Goal: Task Accomplishment & Management: Use online tool/utility

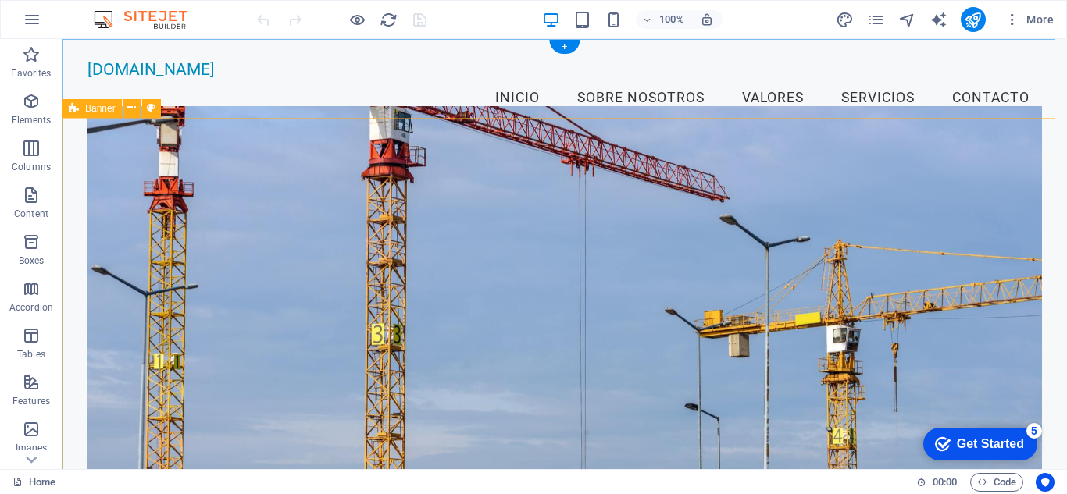
click at [223, 199] on figure at bounding box center [564, 302] width 954 height 392
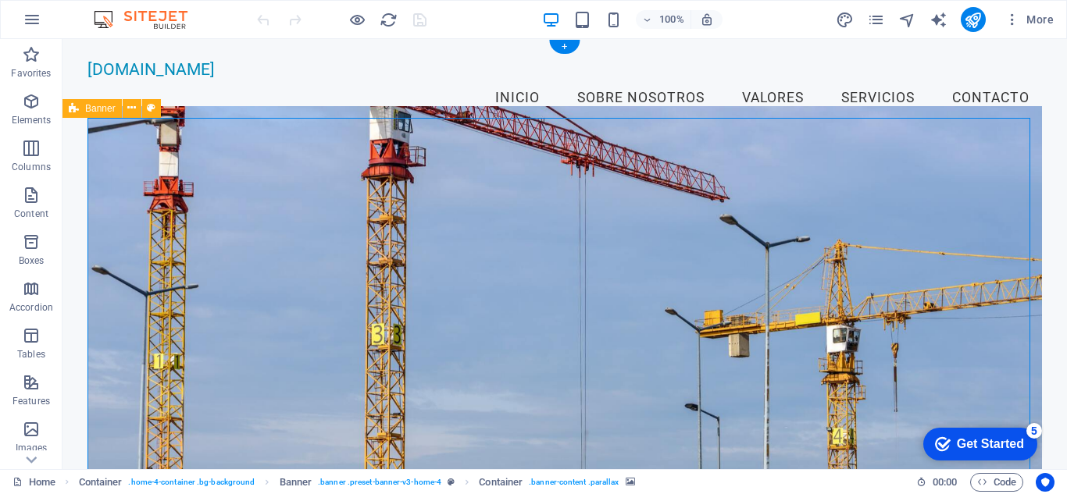
click at [353, 208] on figure at bounding box center [564, 302] width 954 height 392
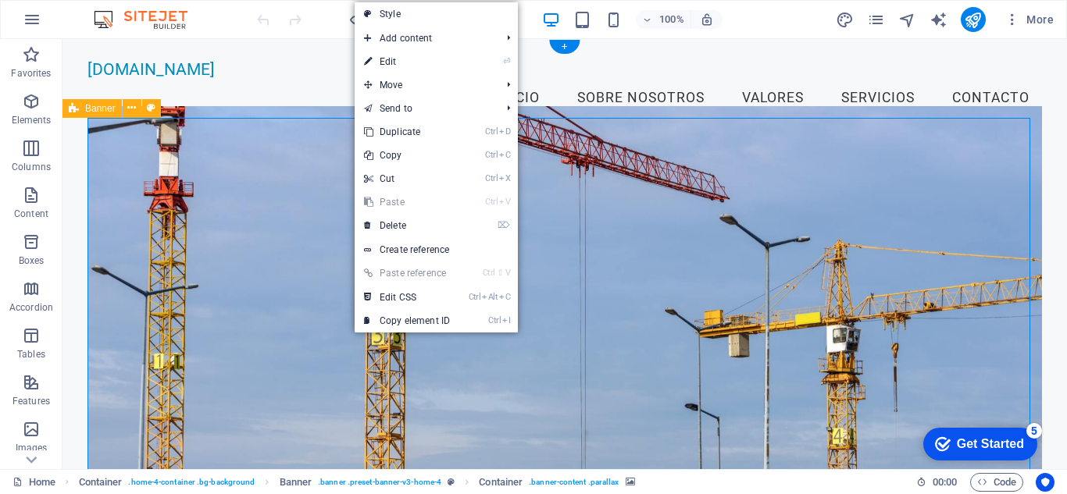
click at [273, 219] on figure at bounding box center [564, 302] width 954 height 392
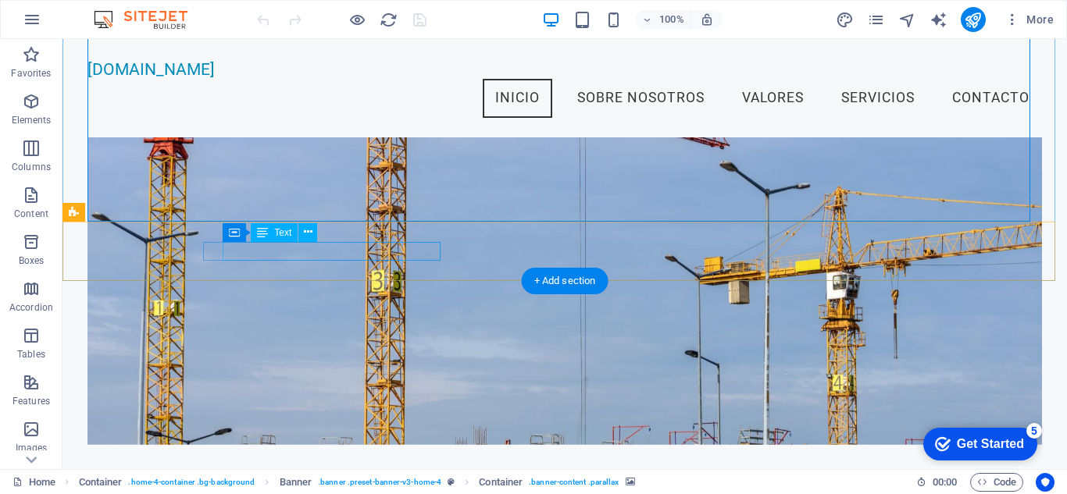
scroll to position [78, 0]
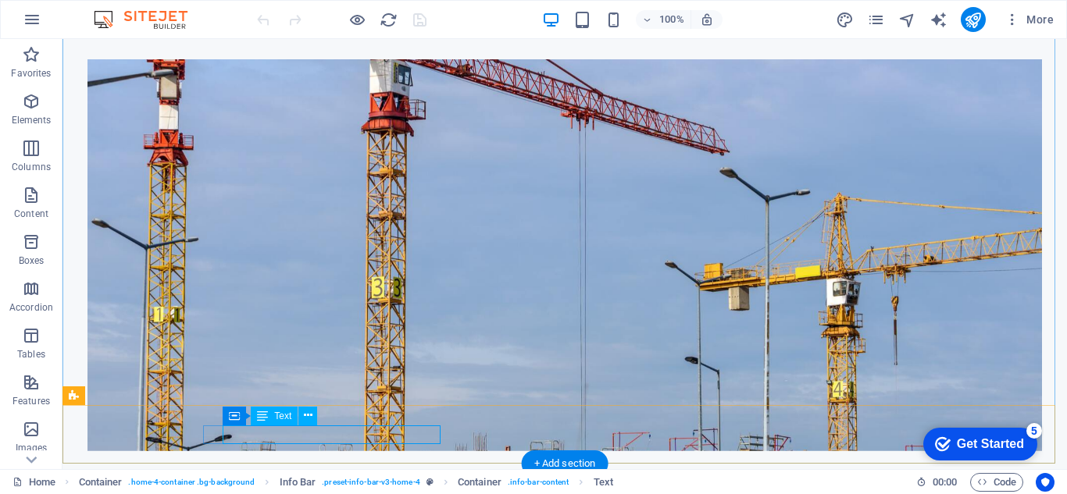
drag, startPoint x: 223, startPoint y: 434, endPoint x: 432, endPoint y: 435, distance: 208.5
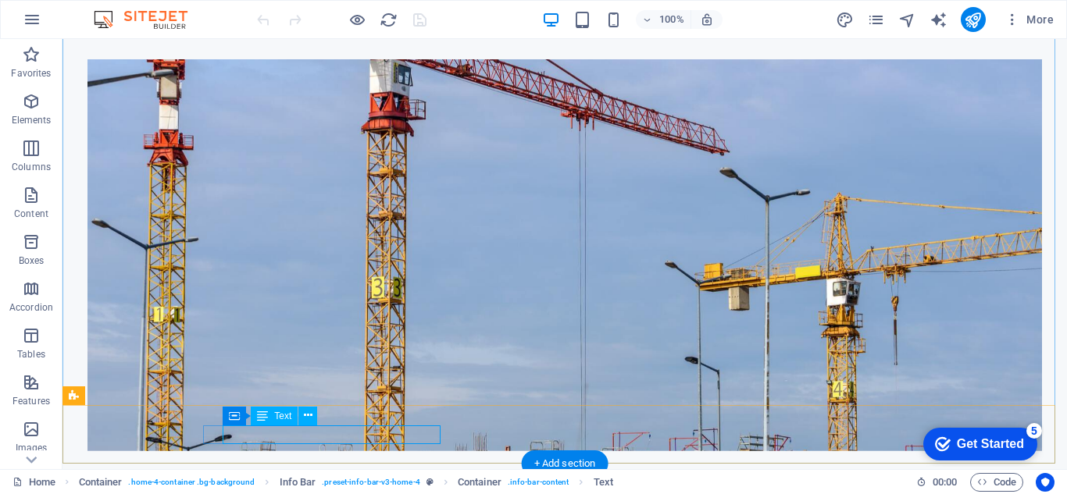
drag, startPoint x: 438, startPoint y: 434, endPoint x: 224, endPoint y: 432, distance: 214.0
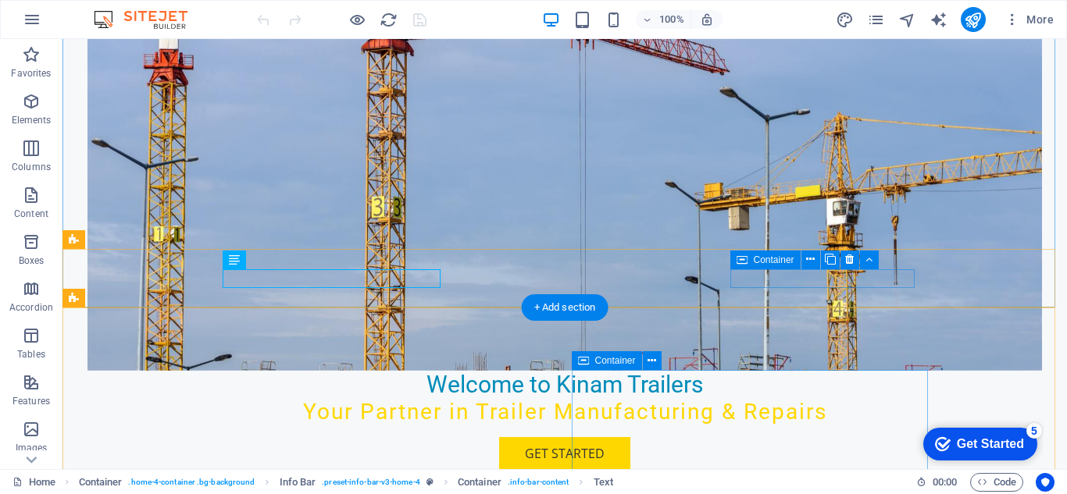
scroll to position [234, 0]
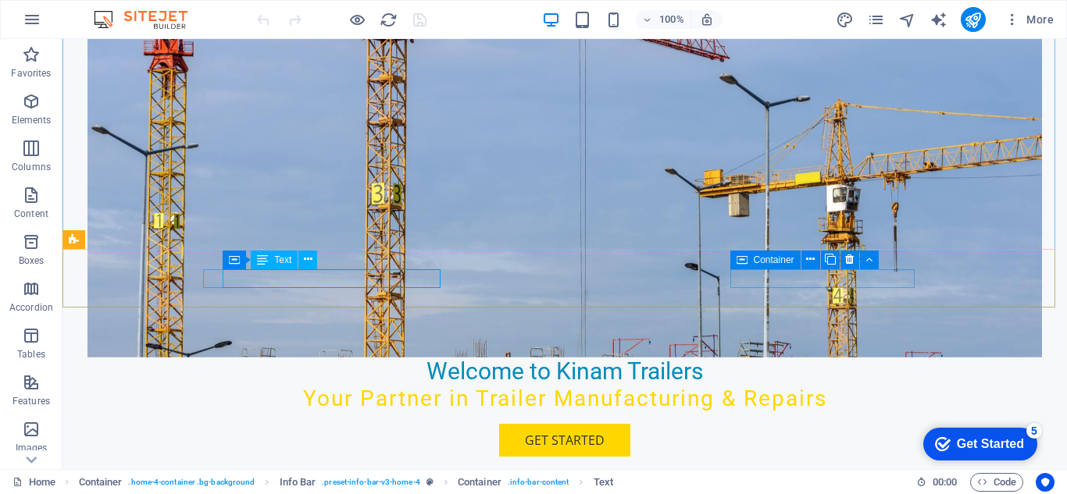
click at [271, 258] on div "Text" at bounding box center [274, 260] width 47 height 19
click at [0, 0] on span "Container" at bounding box center [0, 0] width 0 height 0
click at [283, 262] on icon at bounding box center [283, 259] width 9 height 16
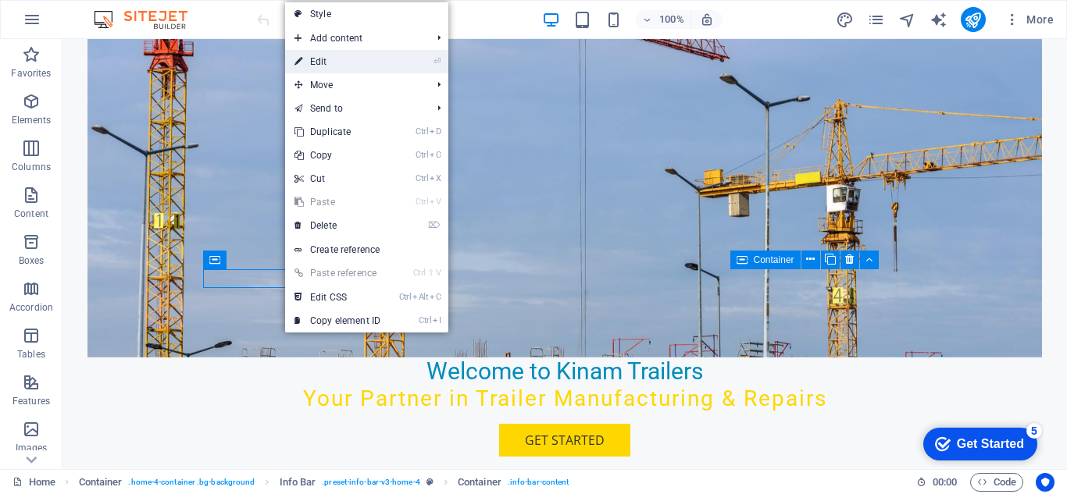
click at [429, 57] on li "⏎ Edit" at bounding box center [366, 61] width 163 height 23
click at [376, 71] on link "⏎ Edit" at bounding box center [337, 61] width 105 height 23
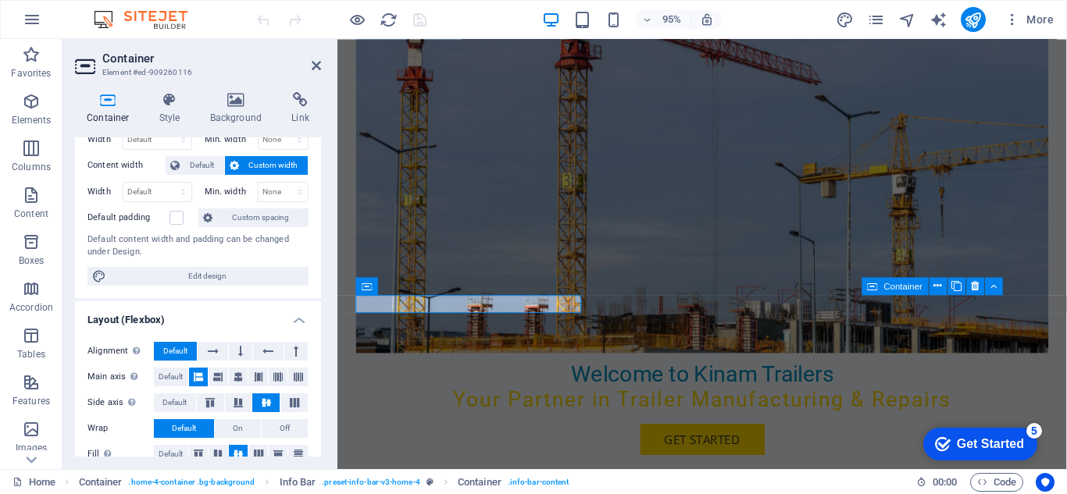
scroll to position [0, 0]
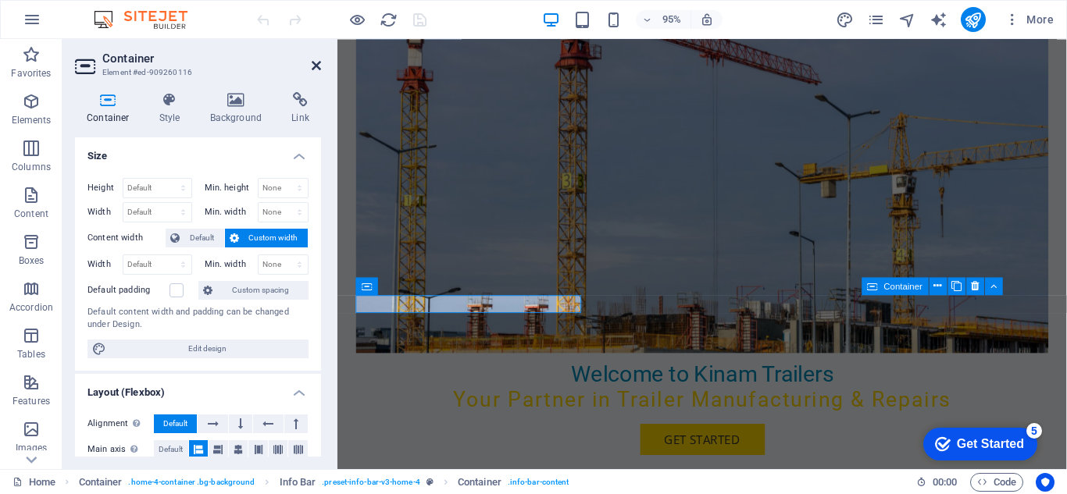
click at [319, 65] on icon at bounding box center [316, 65] width 9 height 12
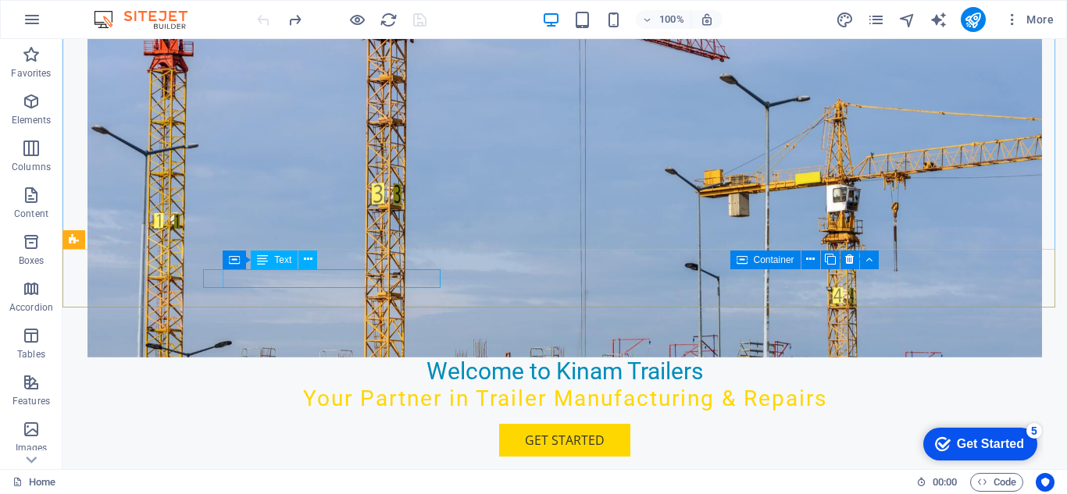
click at [272, 262] on div "Text" at bounding box center [274, 260] width 47 height 19
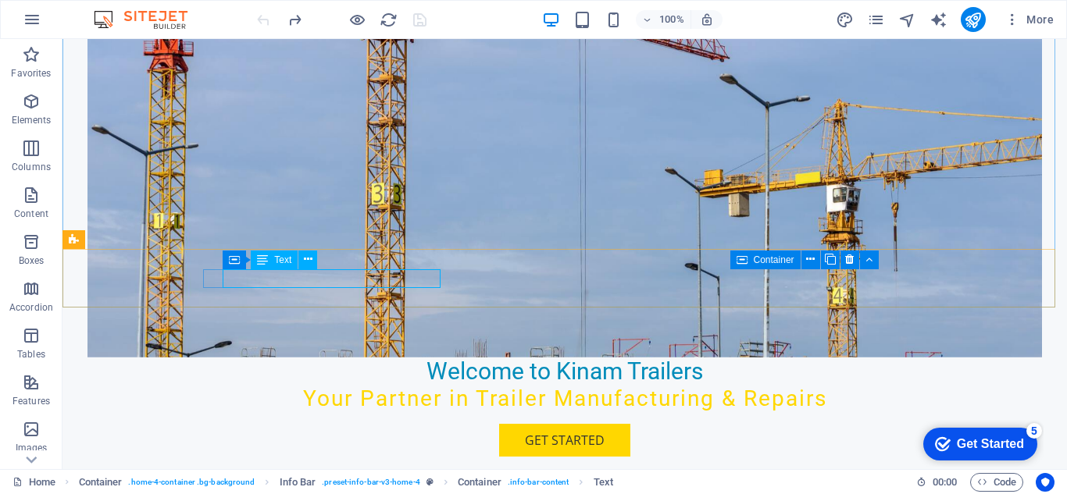
click at [313, 263] on button at bounding box center [307, 260] width 19 height 19
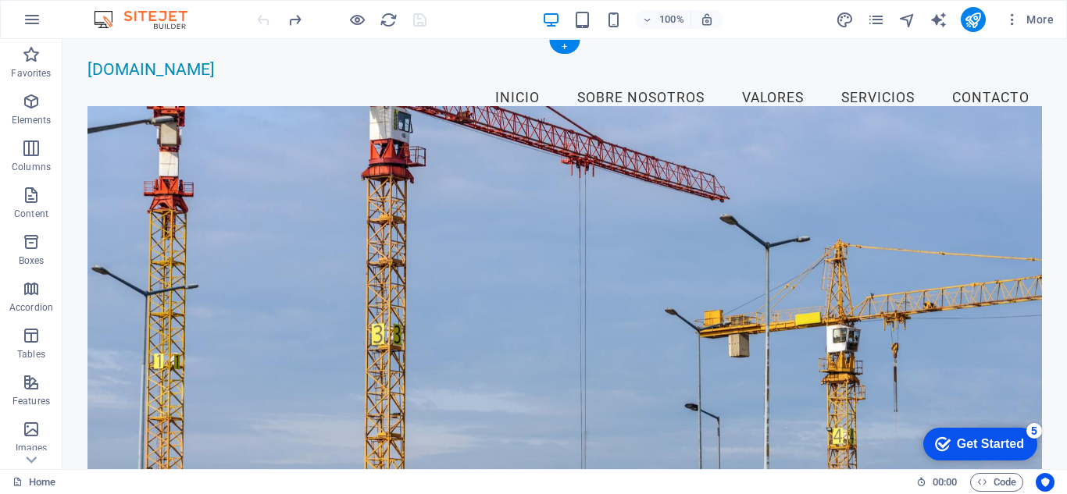
click at [608, 215] on figure at bounding box center [564, 302] width 954 height 392
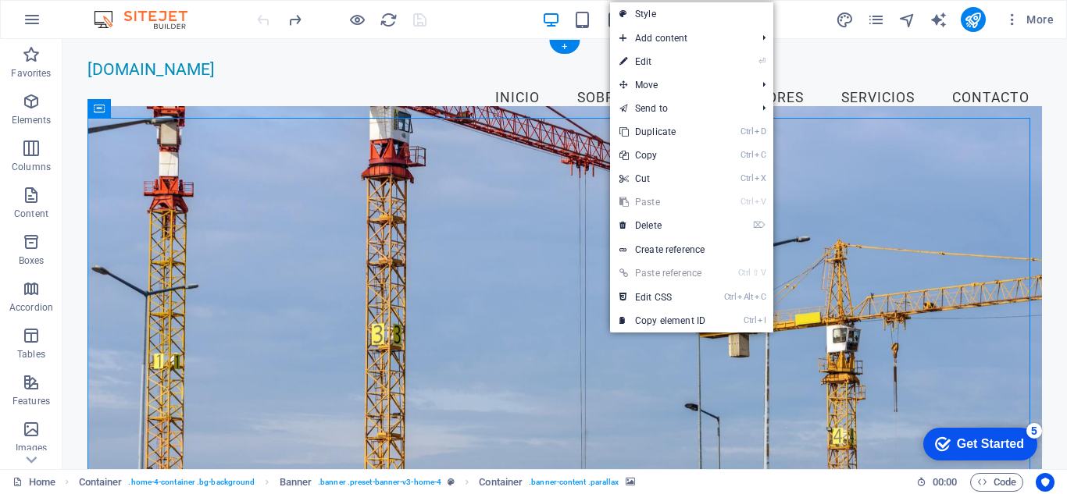
click at [104, 134] on figure at bounding box center [564, 302] width 954 height 392
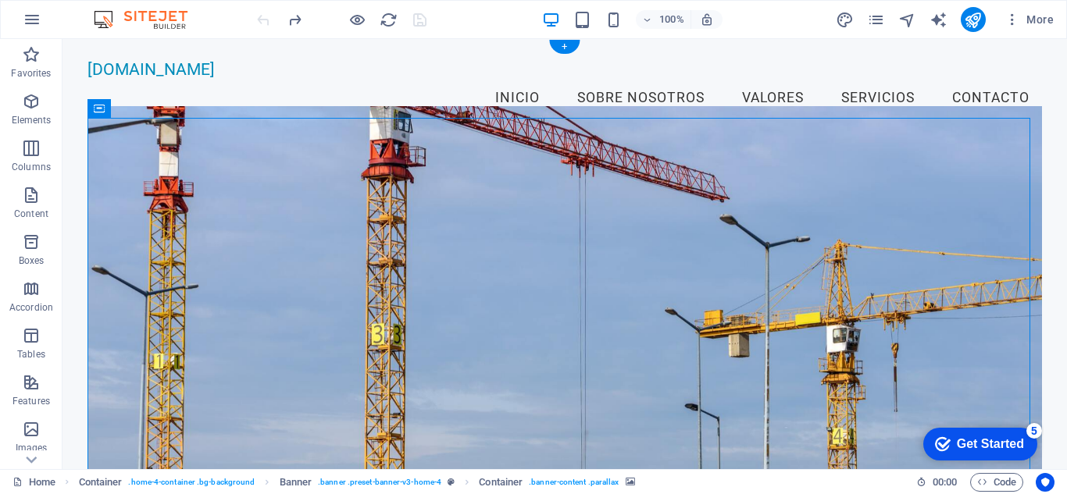
click at [104, 134] on figure at bounding box center [564, 302] width 954 height 392
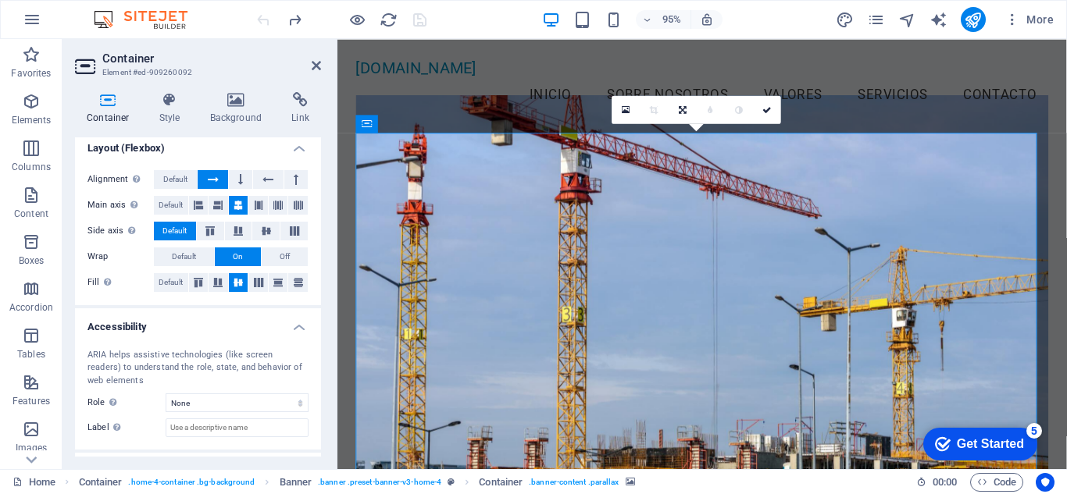
scroll to position [286, 0]
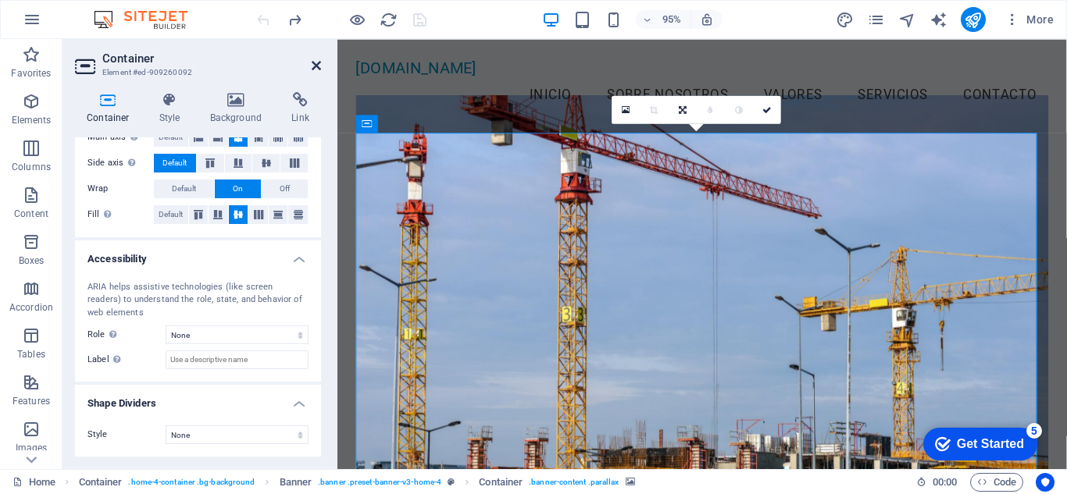
click at [312, 69] on icon at bounding box center [316, 65] width 9 height 12
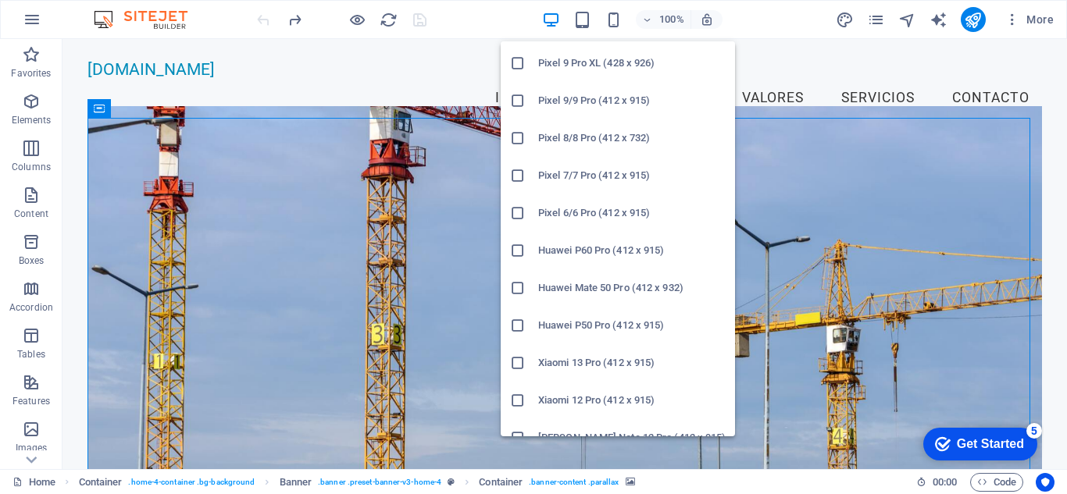
scroll to position [842, 0]
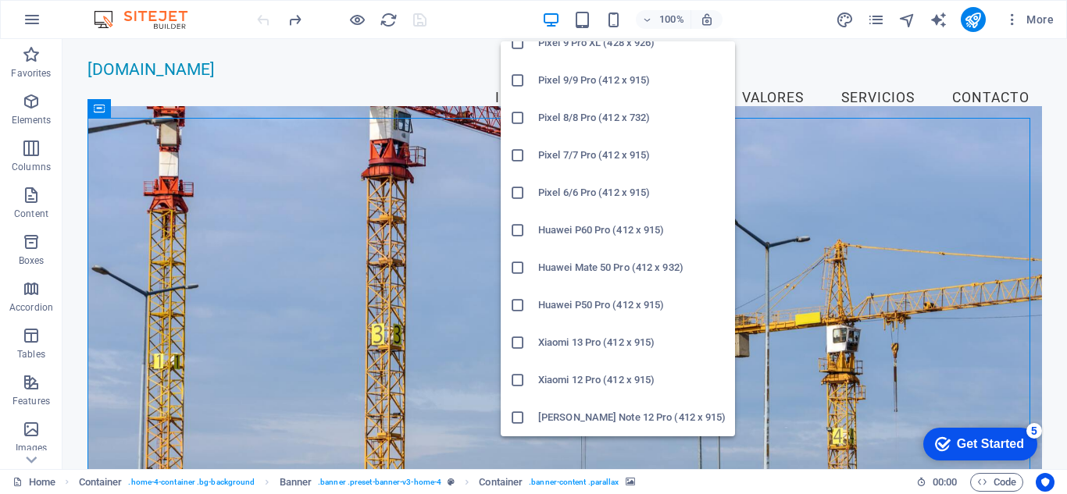
drag, startPoint x: 586, startPoint y: 421, endPoint x: 254, endPoint y: 140, distance: 434.9
click at [586, 421] on h6 "[PERSON_NAME] Note 12 Pro (412 x 915)" at bounding box center [631, 417] width 187 height 19
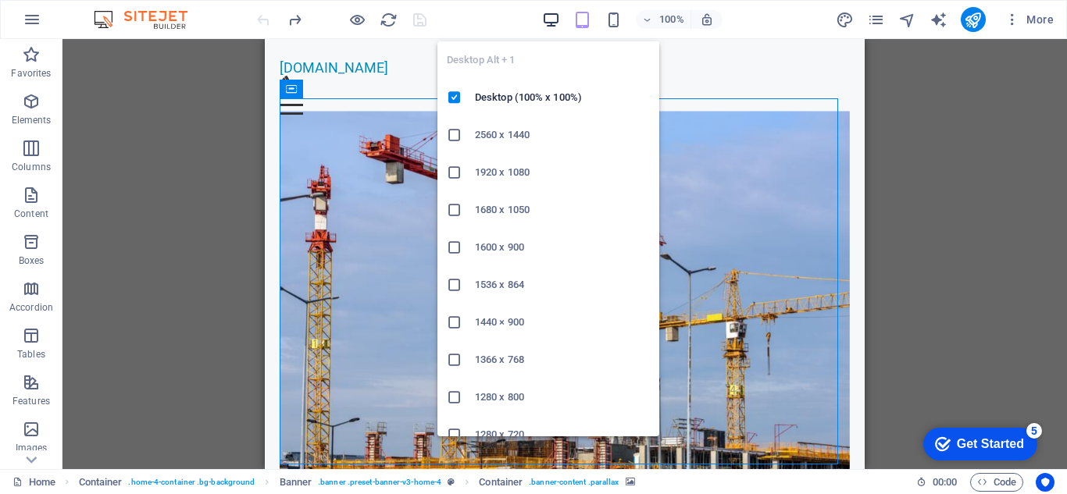
click at [543, 17] on icon "button" at bounding box center [551, 20] width 18 height 18
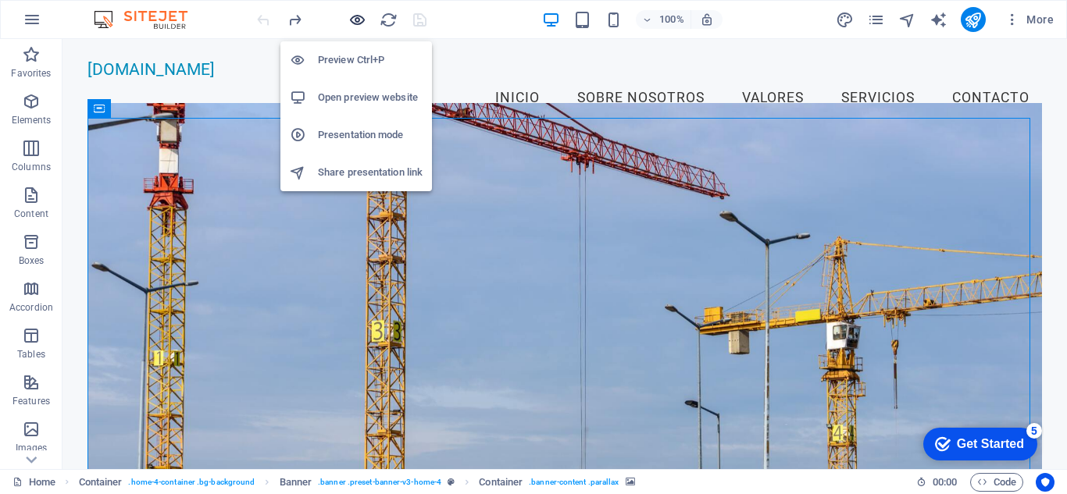
click at [0, 0] on icon "button" at bounding box center [0, 0] width 0 height 0
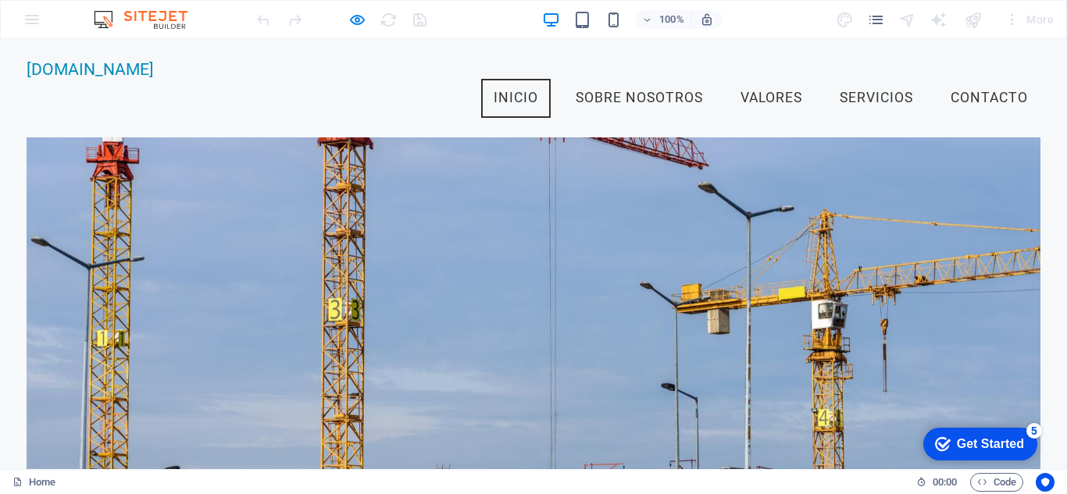
scroll to position [0, 0]
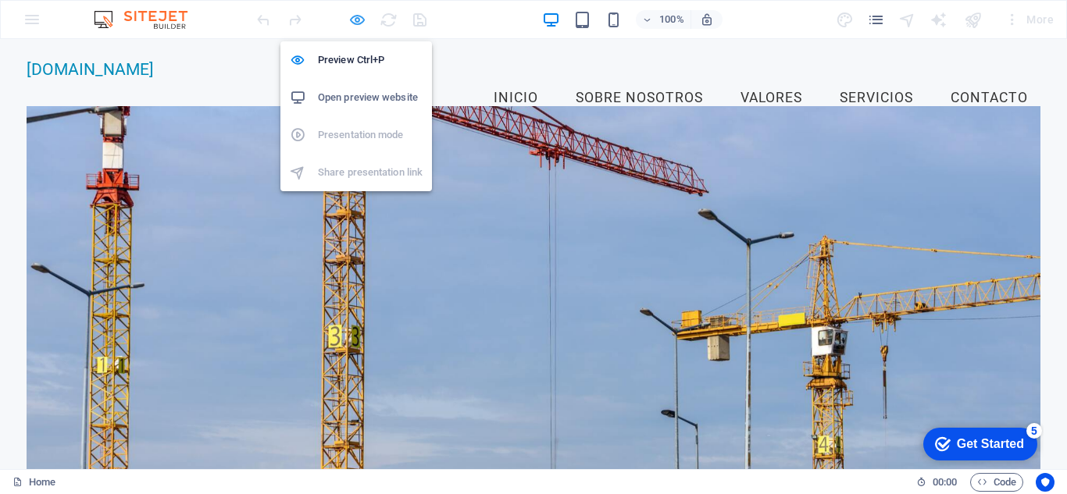
click at [0, 0] on icon "button" at bounding box center [0, 0] width 0 height 0
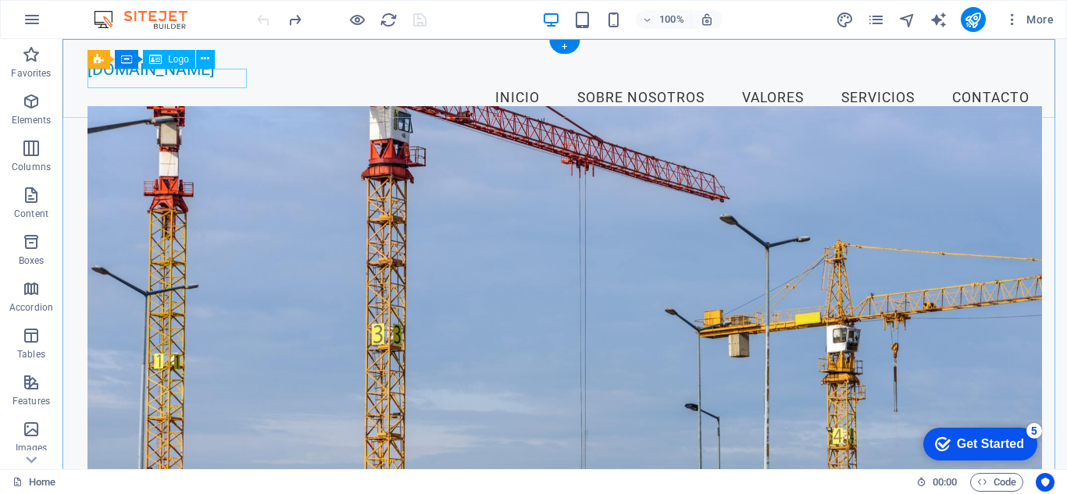
click at [201, 79] on div "[DOMAIN_NAME]" at bounding box center [564, 69] width 954 height 20
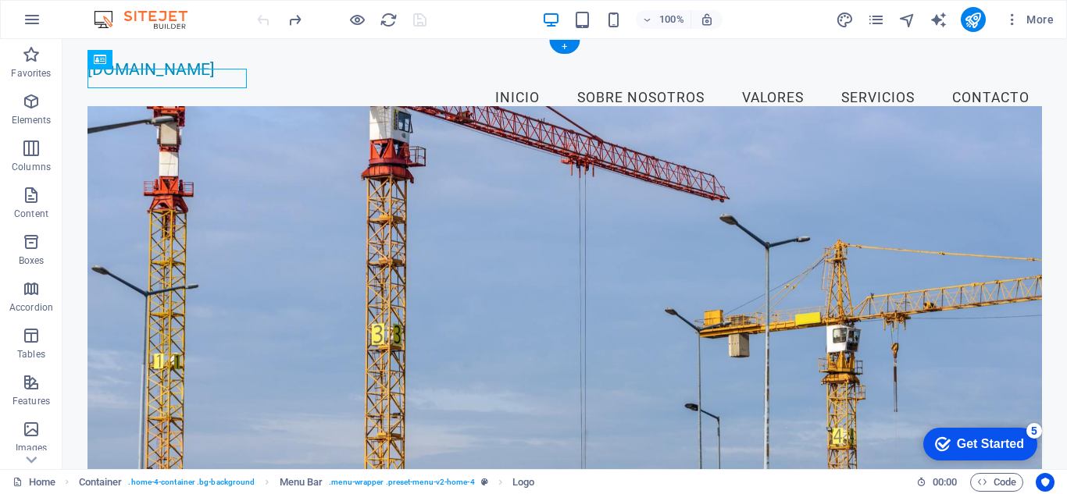
click at [474, 233] on figure at bounding box center [564, 302] width 954 height 392
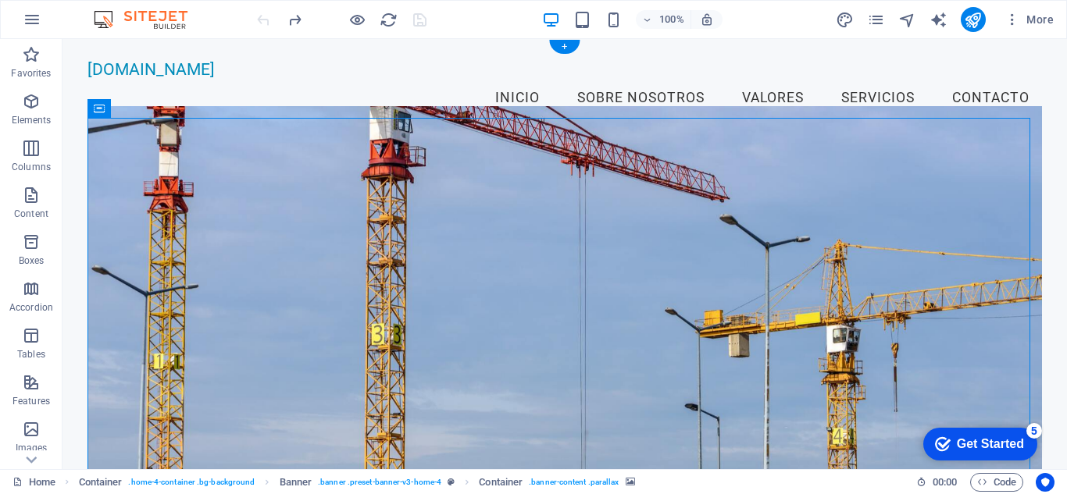
click at [123, 145] on figure at bounding box center [564, 302] width 954 height 392
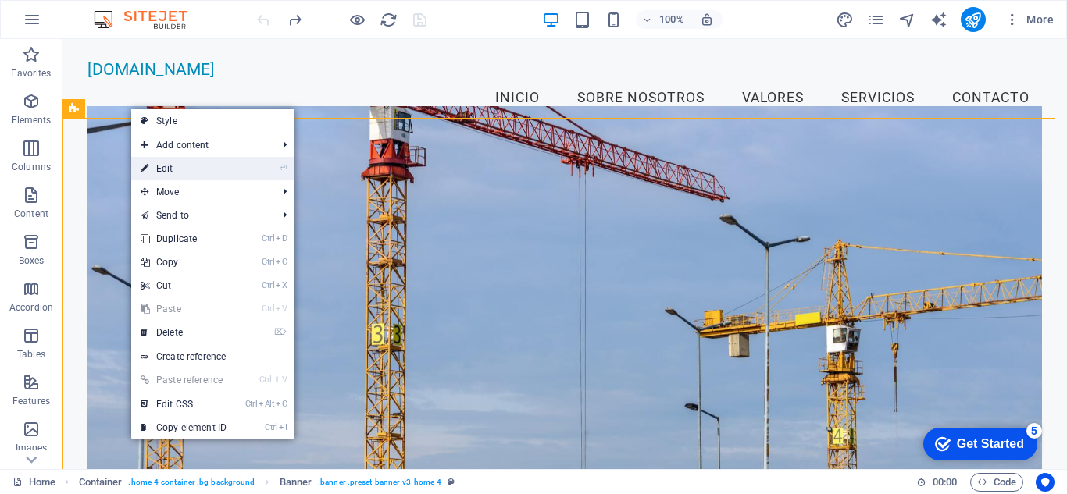
click at [231, 173] on link "⏎ Edit" at bounding box center [183, 168] width 105 height 23
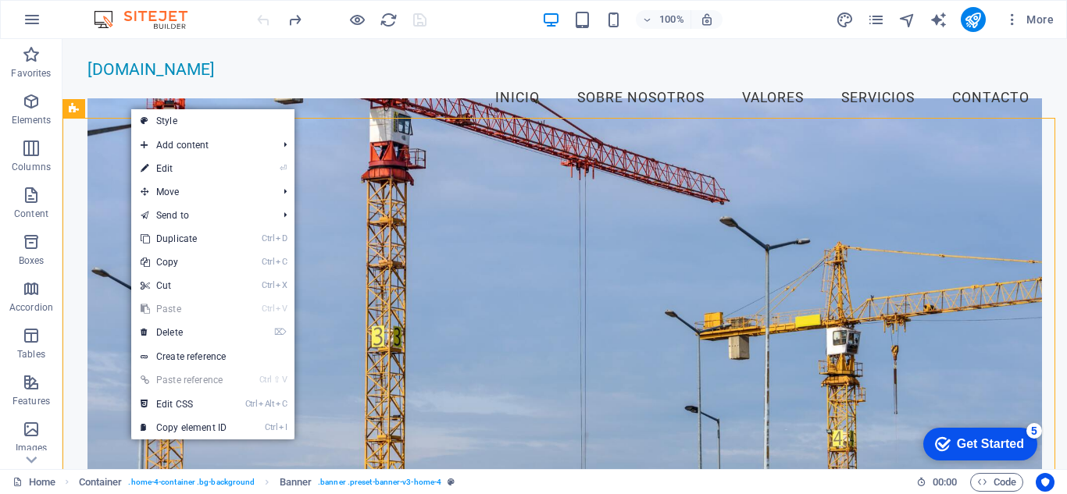
select select "vh"
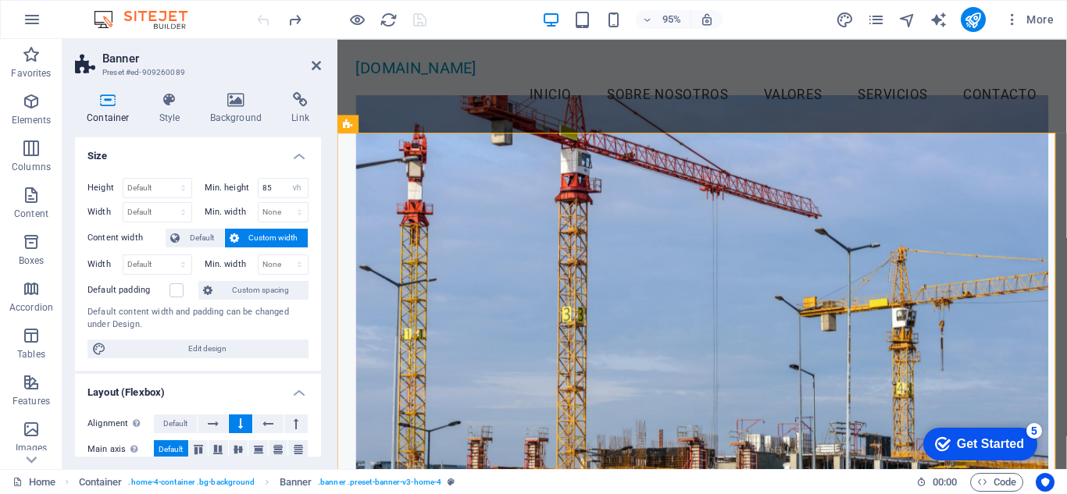
click at [609, 224] on figure at bounding box center [721, 304] width 729 height 412
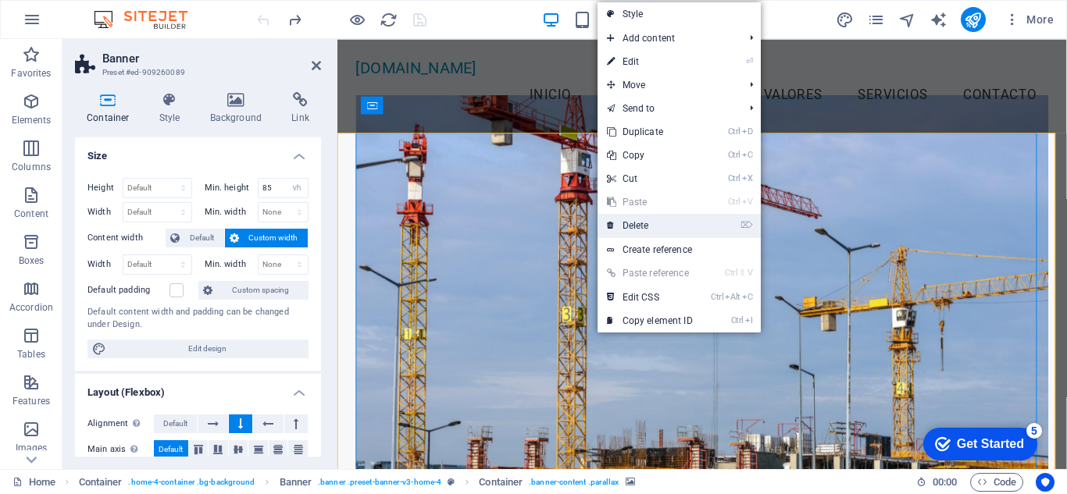
click at [647, 230] on link "⌦ Delete" at bounding box center [649, 225] width 105 height 23
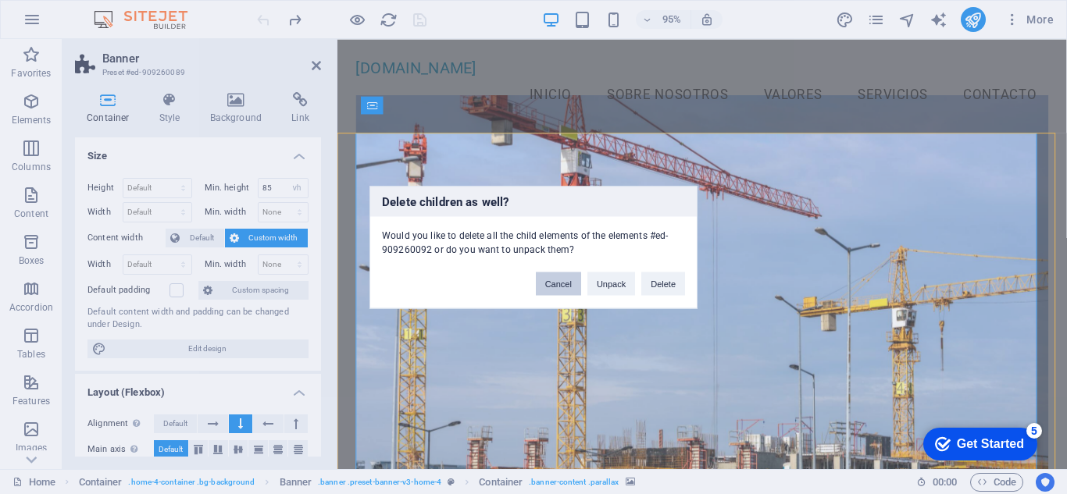
click at [554, 280] on button "Cancel" at bounding box center [558, 283] width 45 height 23
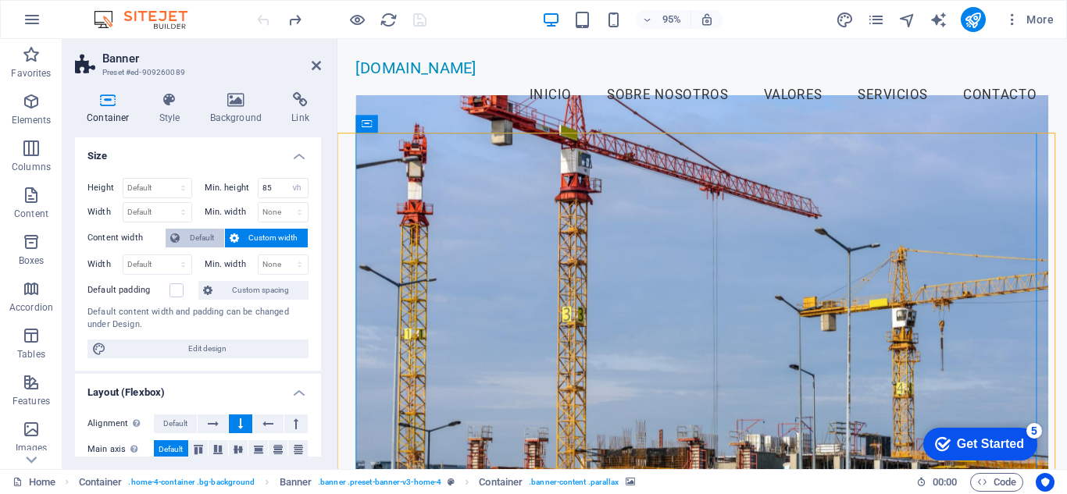
click at [186, 239] on span "Default" at bounding box center [201, 238] width 35 height 19
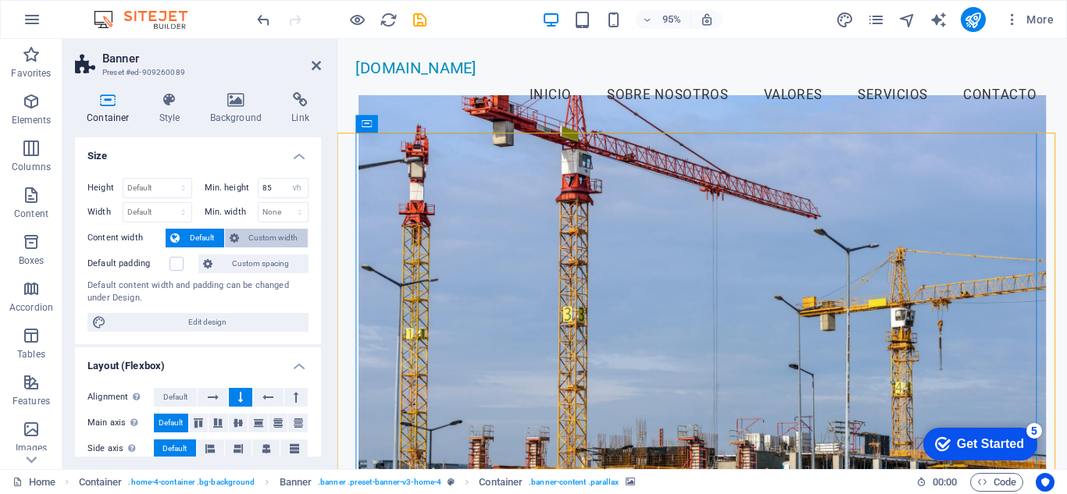
click at [246, 241] on span "Custom width" at bounding box center [274, 238] width 60 height 19
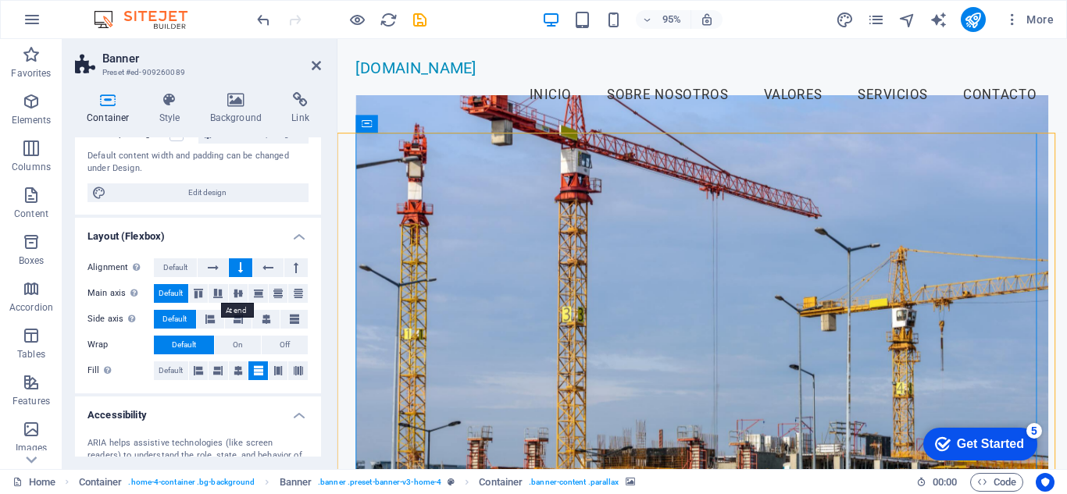
scroll to position [312, 0]
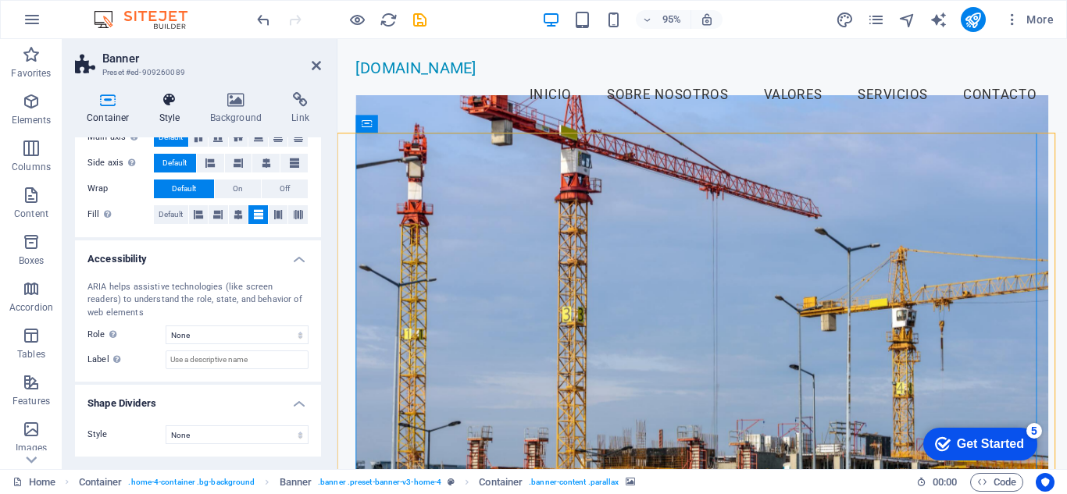
click at [165, 120] on h4 "Style" at bounding box center [173, 108] width 51 height 33
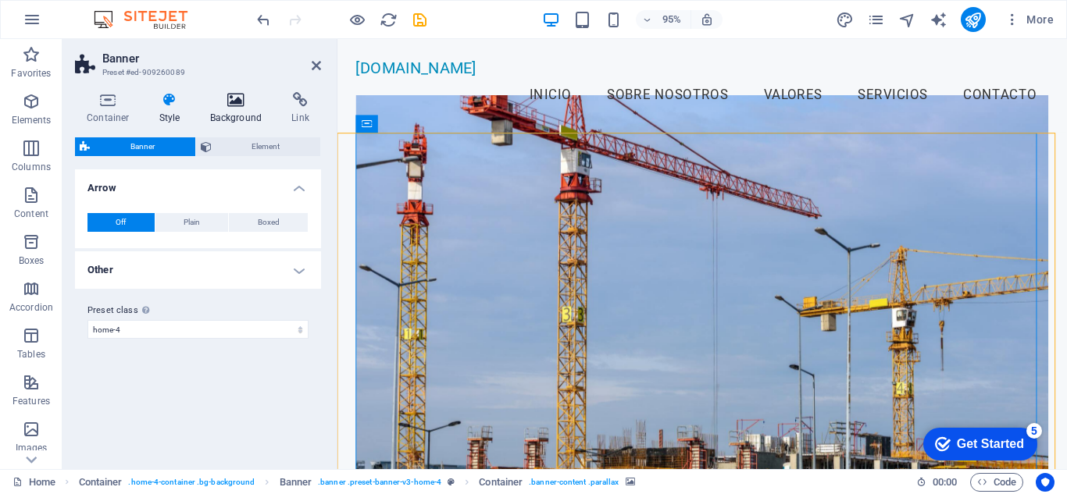
click at [230, 116] on h4 "Background" at bounding box center [239, 108] width 82 height 33
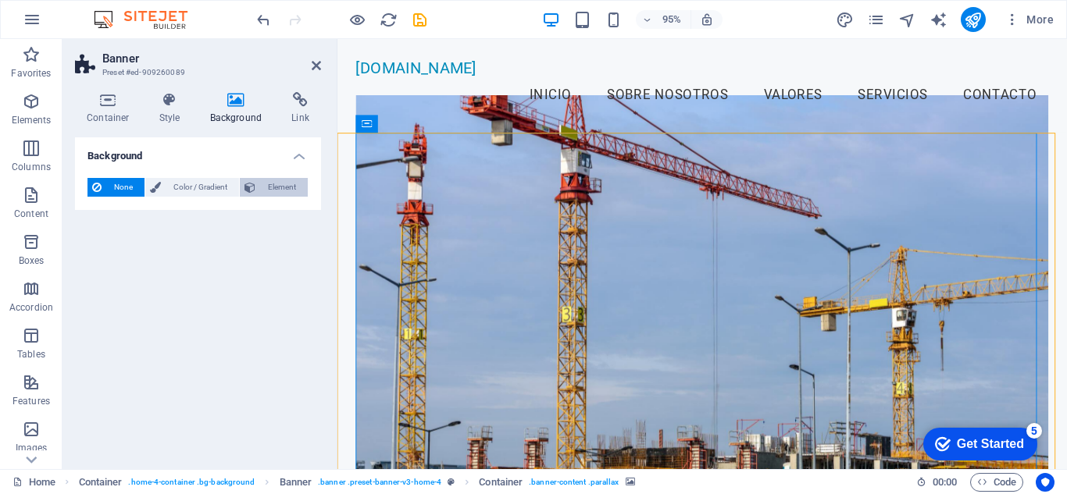
click at [277, 191] on span "Element" at bounding box center [281, 187] width 43 height 19
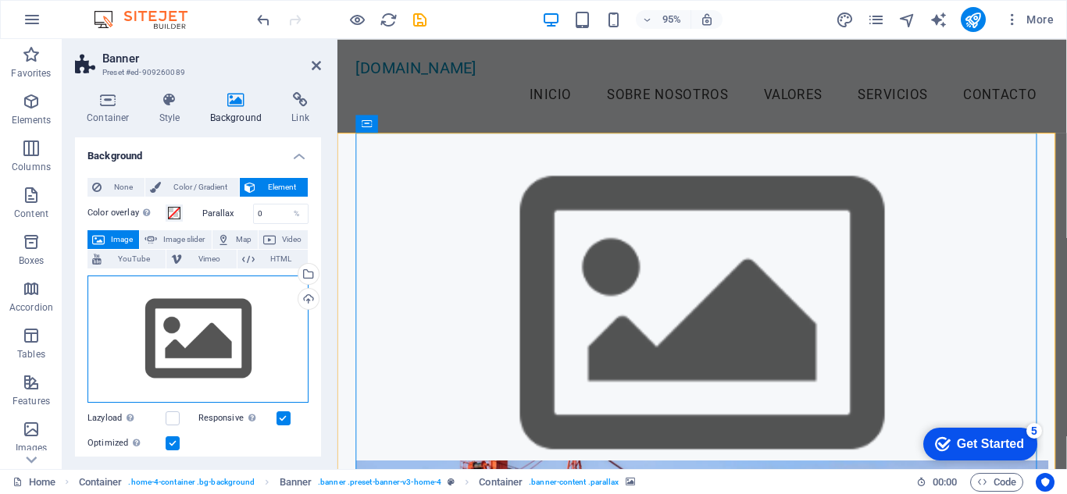
click at [196, 306] on div "Drag files here, click to choose files or select files from Files or our free s…" at bounding box center [197, 340] width 221 height 128
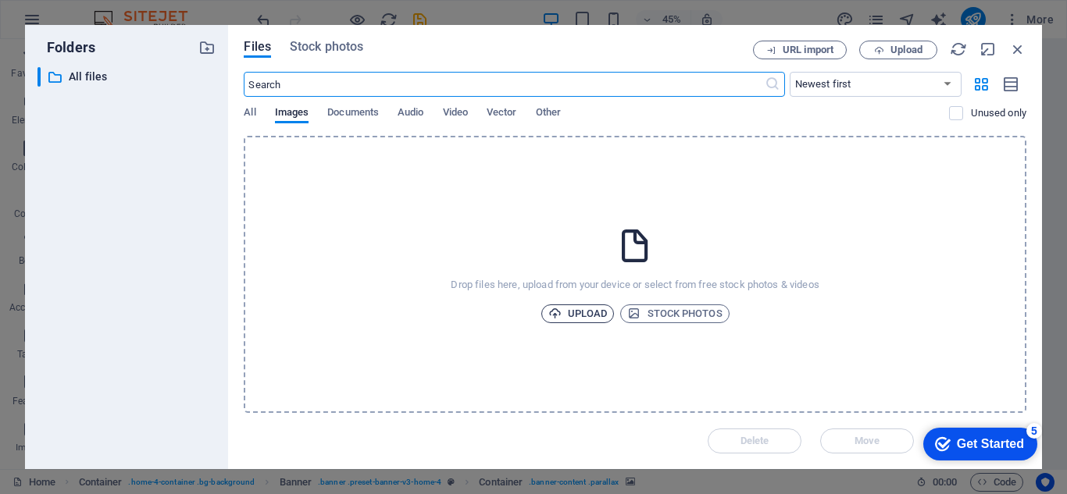
click at [574, 311] on span "Upload" at bounding box center [577, 314] width 59 height 19
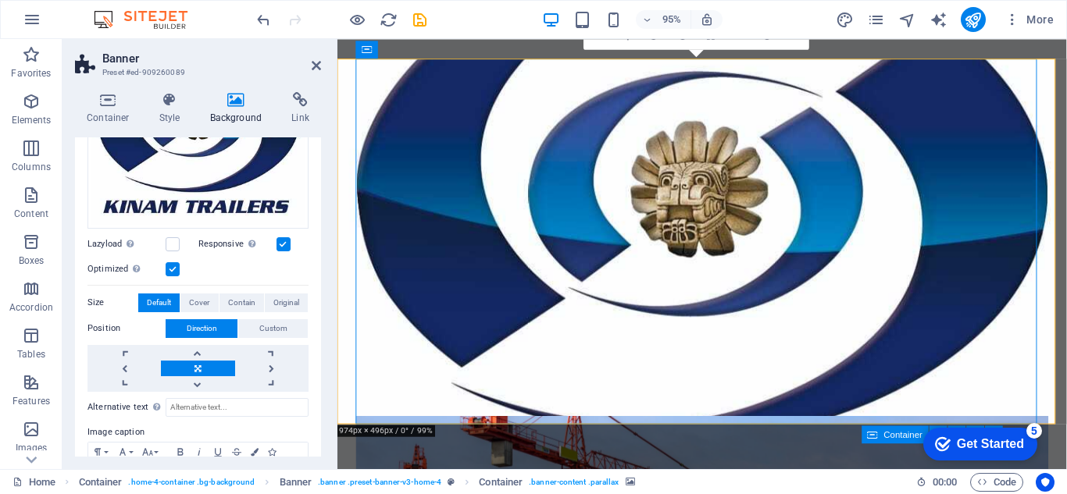
scroll to position [316, 0]
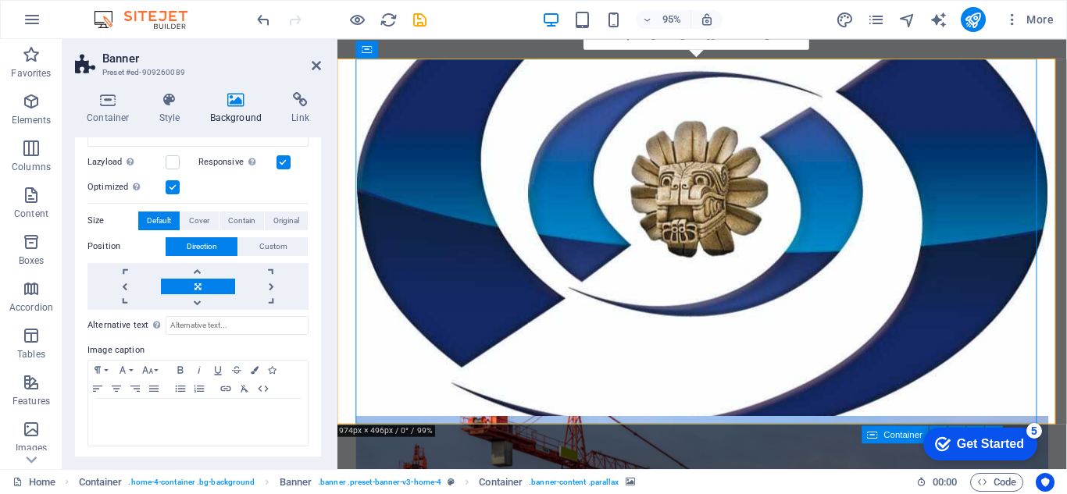
click at [319, 55] on h2 "Banner" at bounding box center [211, 59] width 219 height 14
click at [313, 63] on icon at bounding box center [316, 65] width 9 height 12
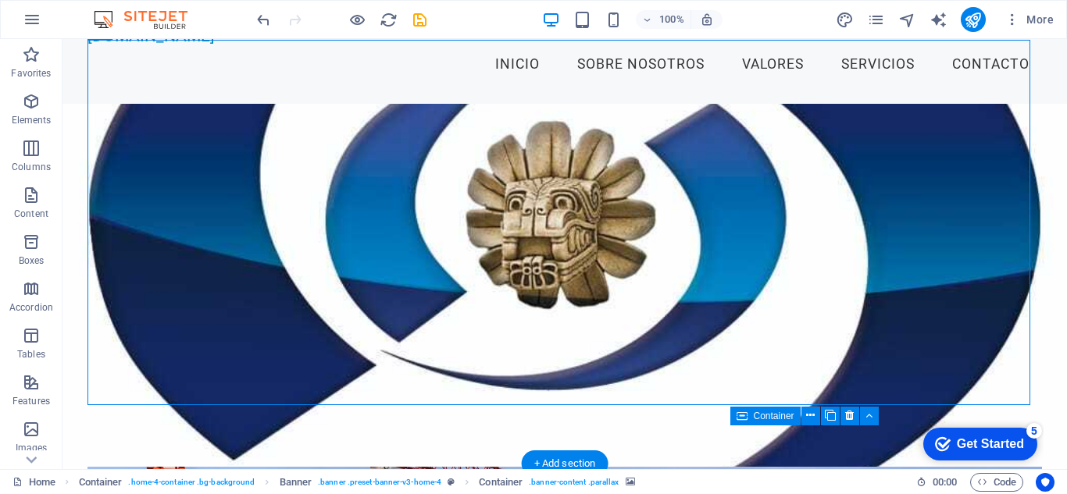
scroll to position [0, 0]
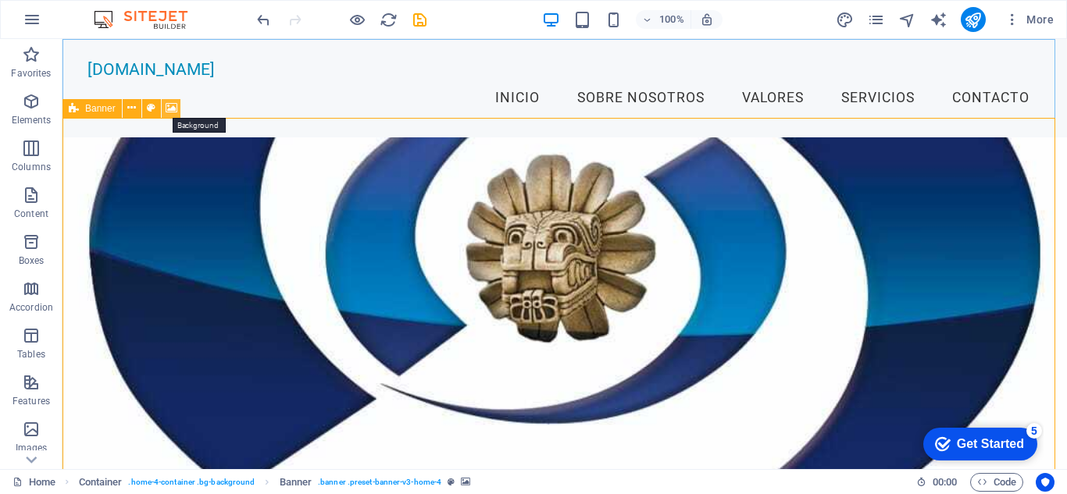
click at [172, 111] on icon at bounding box center [172, 108] width 12 height 16
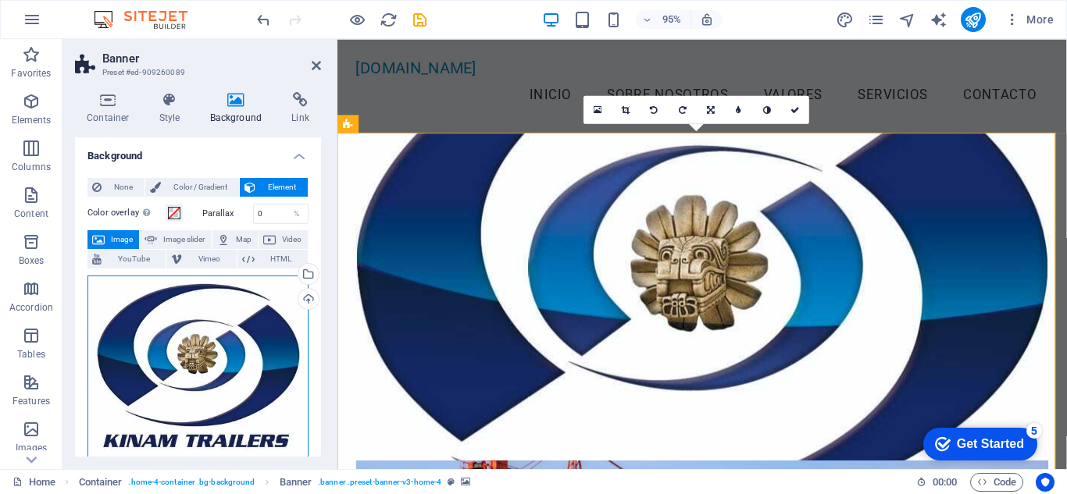
click at [224, 348] on div "Drag files here, click to choose files or select files from Files or our free s…" at bounding box center [197, 369] width 221 height 187
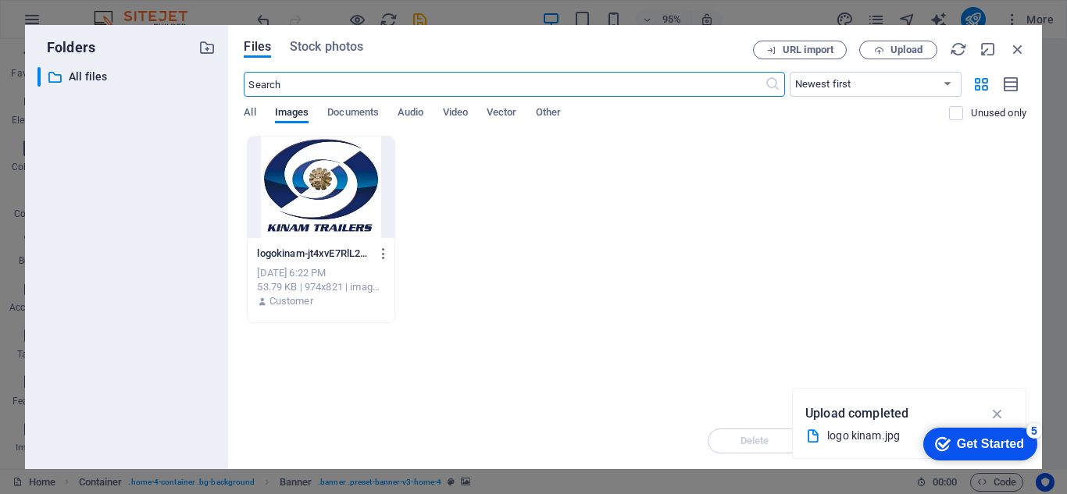
click at [224, 348] on body "[DOMAIN_NAME] Home Favorites Elements Columns Content Boxes Accordion Tables Fe…" at bounding box center [533, 247] width 1067 height 494
click at [982, 451] on div "Get Started" at bounding box center [990, 444] width 67 height 14
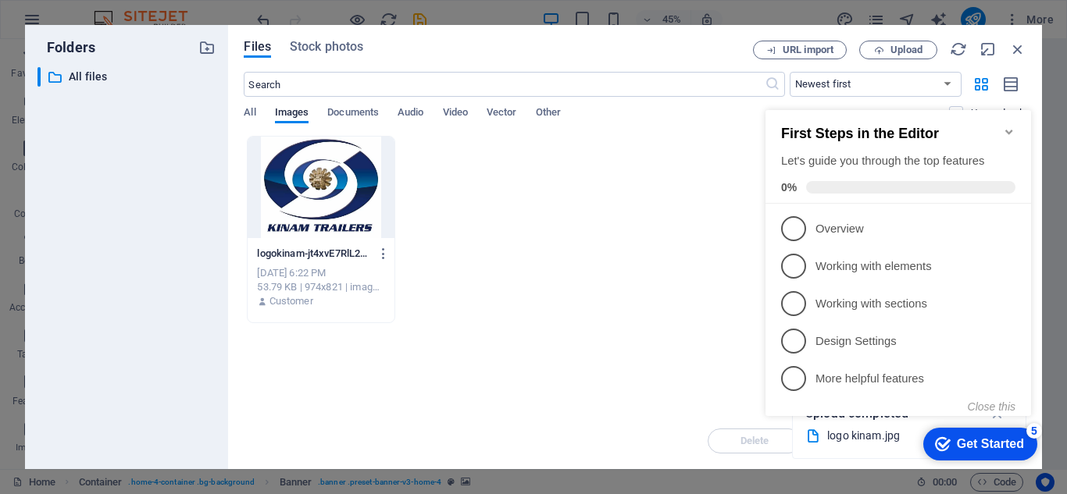
click at [1010, 130] on icon "Minimize checklist" at bounding box center [1008, 132] width 7 height 5
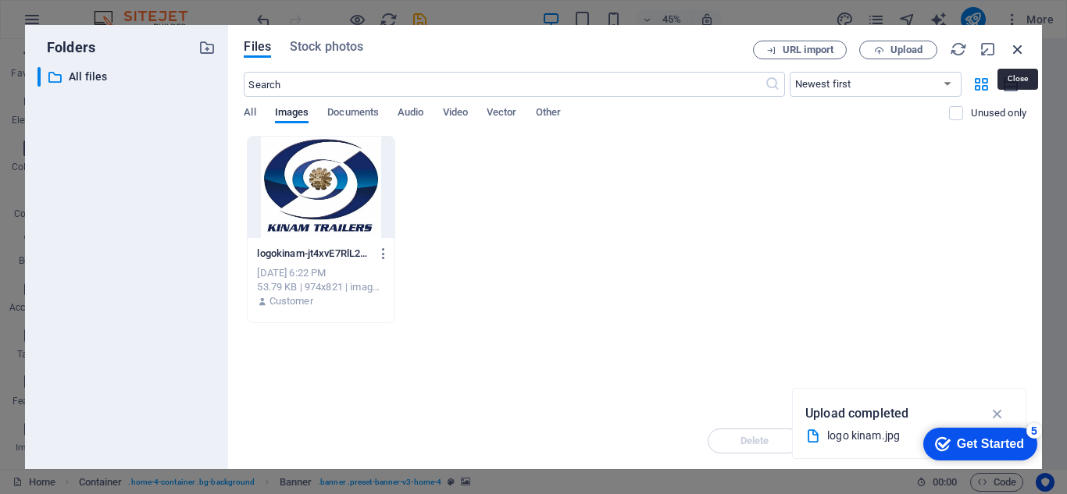
click at [1016, 49] on icon "button" at bounding box center [1017, 49] width 17 height 17
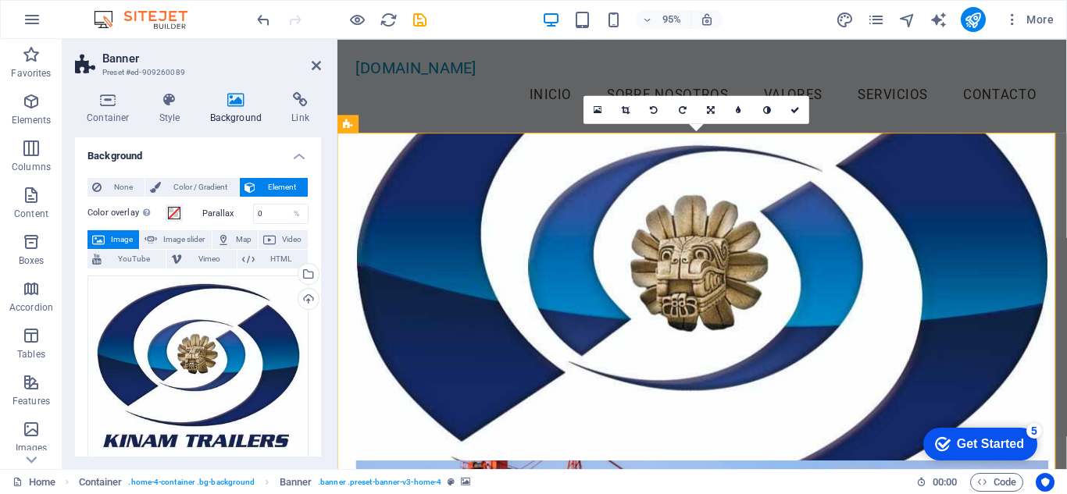
click at [989, 449] on div "Get Started" at bounding box center [990, 444] width 67 height 14
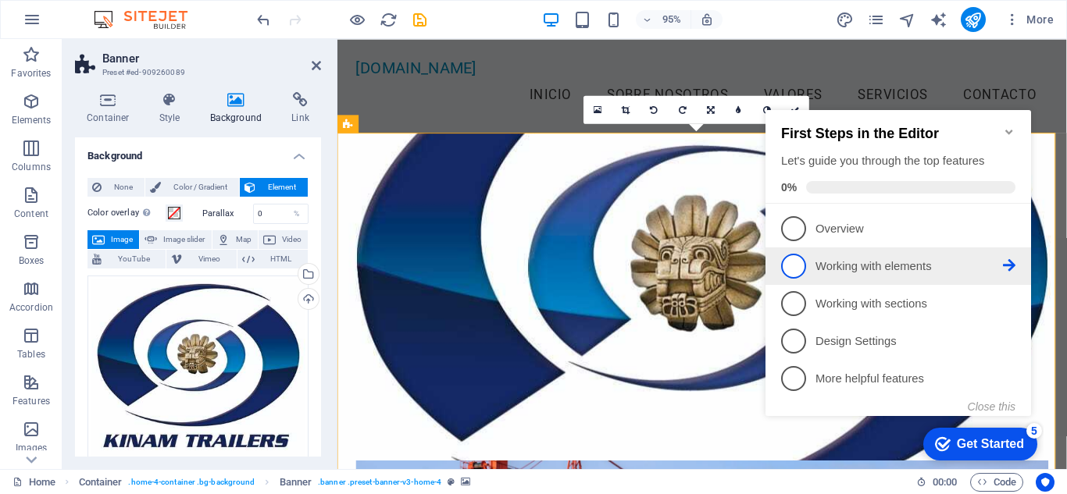
click at [789, 258] on span "2" at bounding box center [793, 266] width 25 height 25
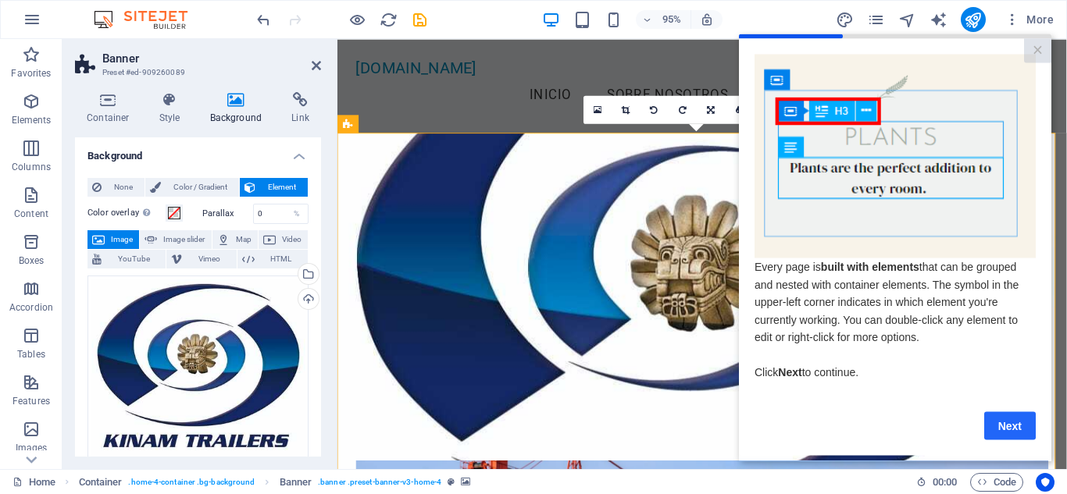
click at [1006, 435] on link "Next" at bounding box center [1010, 426] width 52 height 28
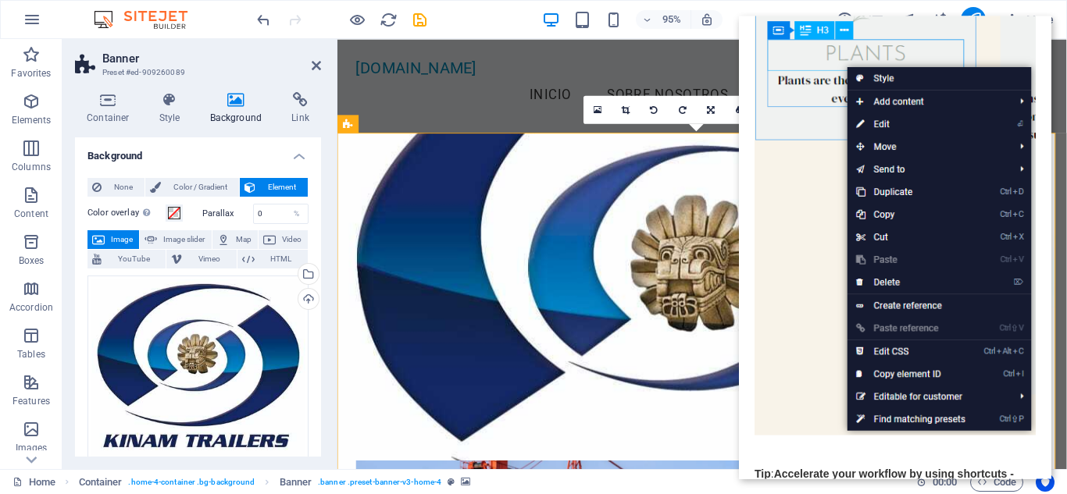
scroll to position [214, 0]
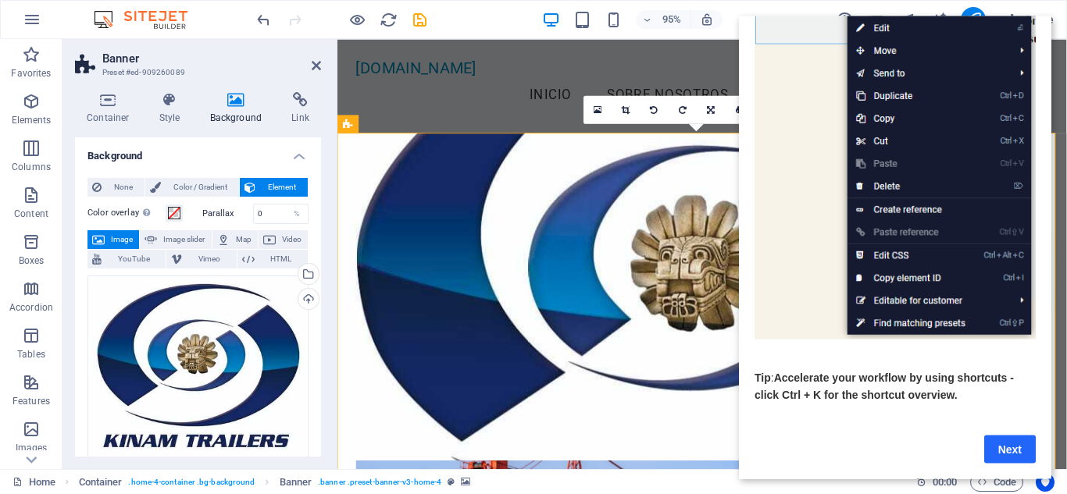
click at [1025, 443] on link "Next" at bounding box center [1010, 449] width 52 height 28
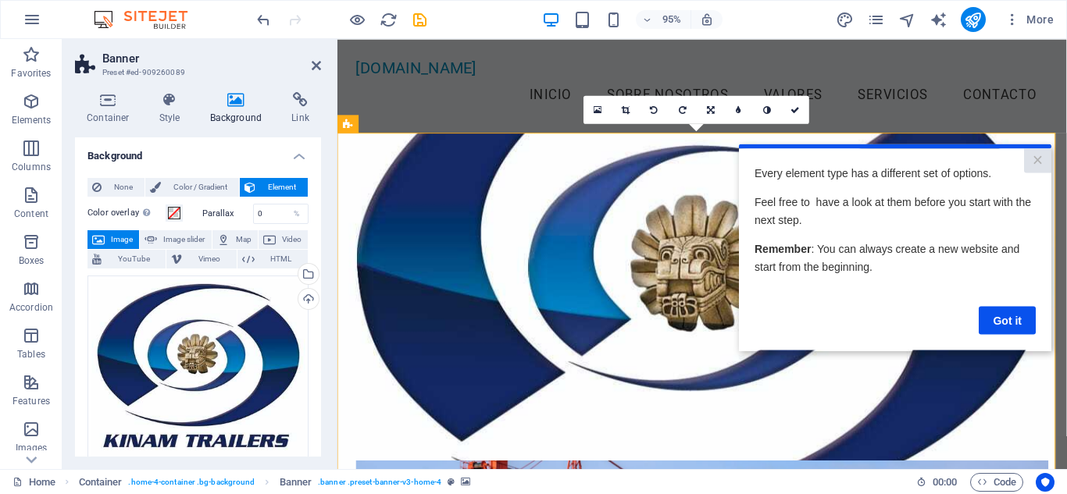
scroll to position [0, 0]
click at [1007, 320] on link "Got it" at bounding box center [1006, 320] width 57 height 28
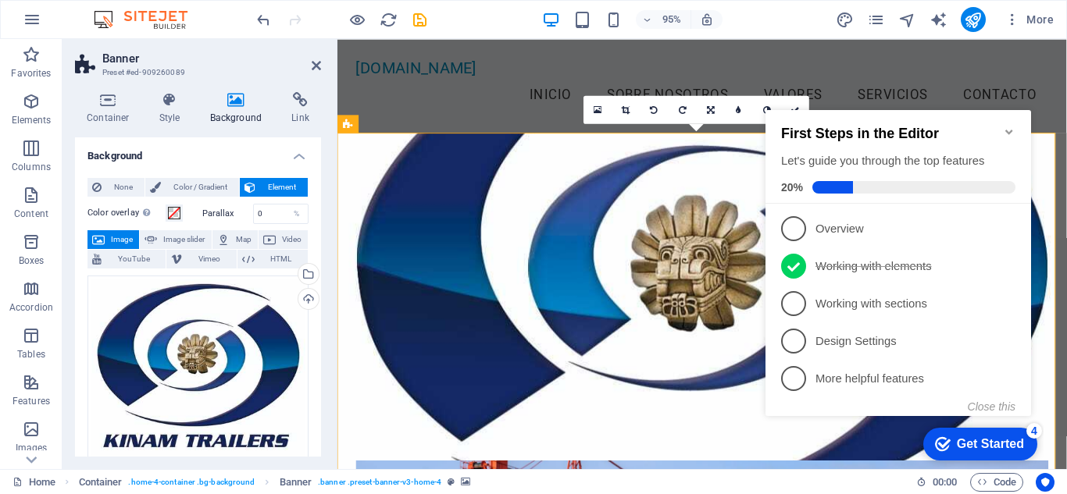
click at [1011, 126] on icon "Minimize checklist" at bounding box center [1009, 132] width 12 height 12
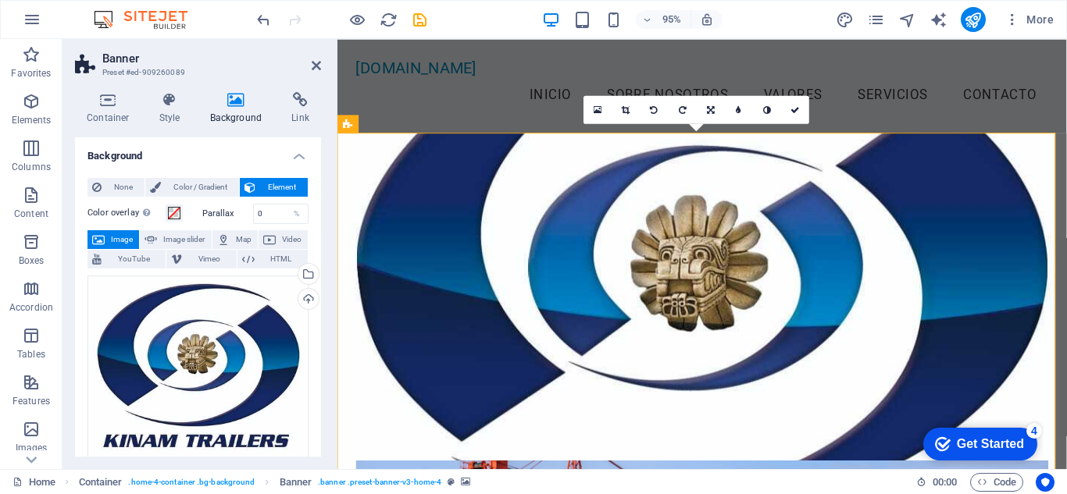
click at [1014, 442] on div "Get Started" at bounding box center [990, 444] width 67 height 14
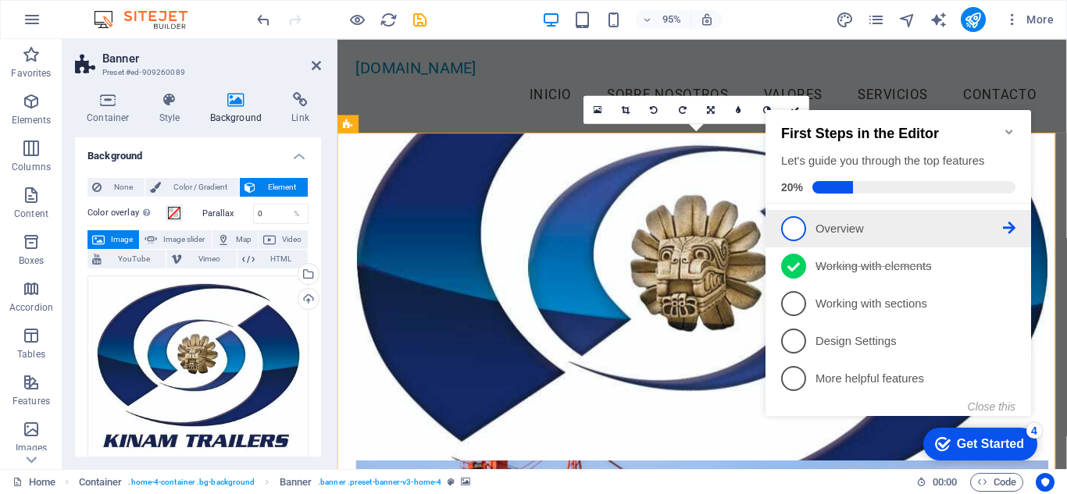
click at [789, 223] on span "1" at bounding box center [793, 228] width 25 height 25
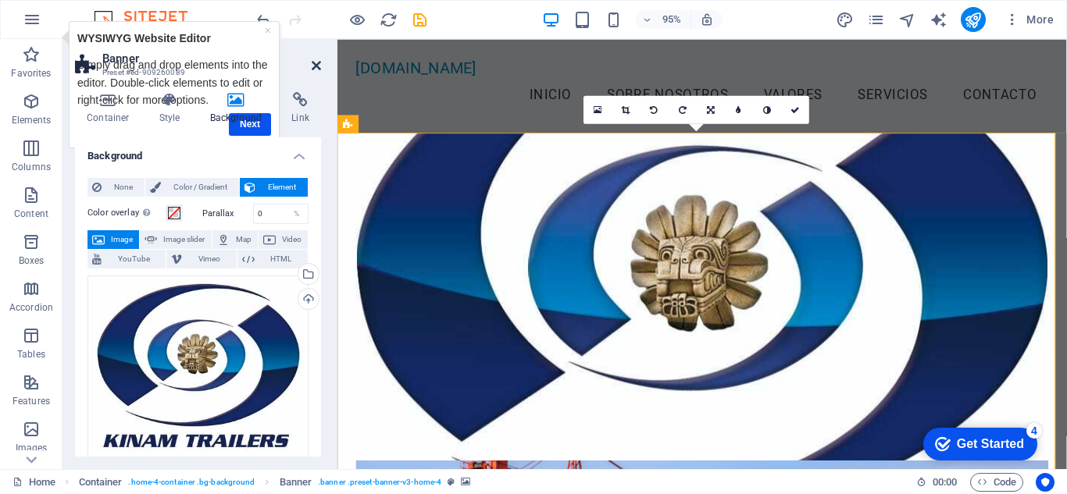
click at [319, 69] on icon at bounding box center [316, 65] width 9 height 12
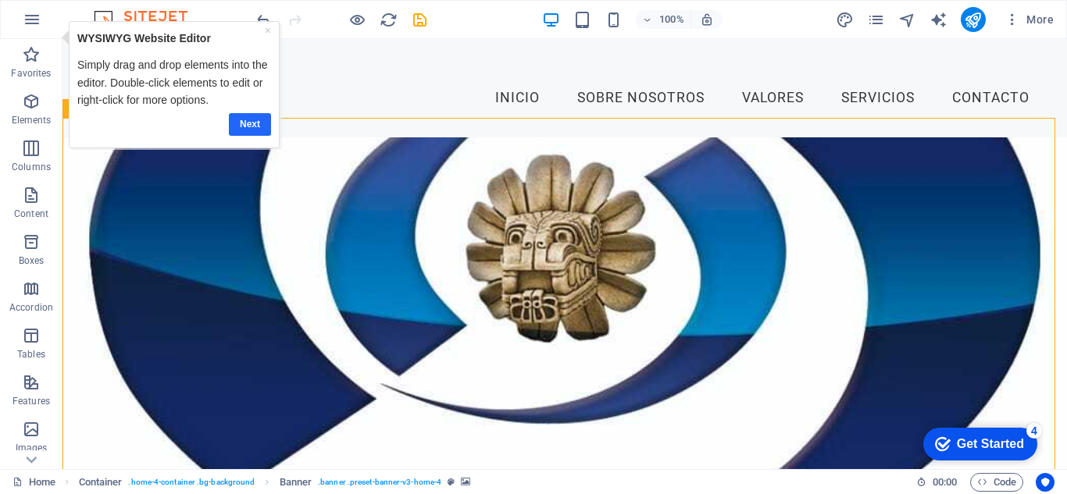
click at [252, 120] on link "Next" at bounding box center [249, 124] width 42 height 23
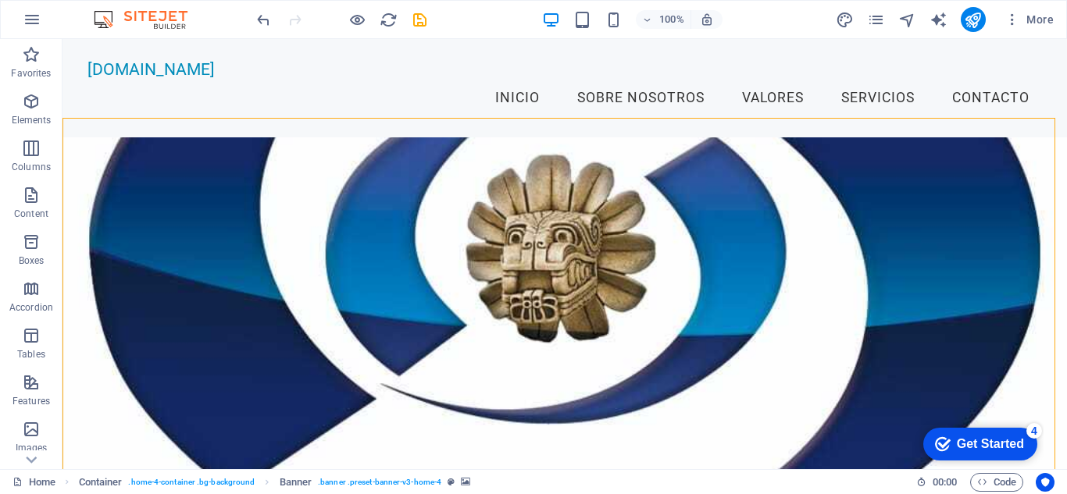
click at [995, 441] on div "Get Started" at bounding box center [990, 444] width 67 height 14
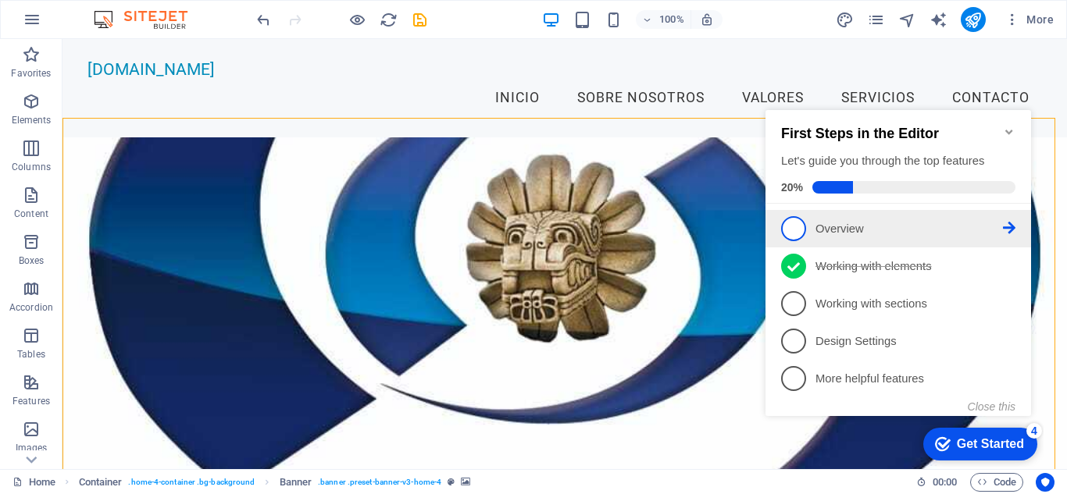
click at [796, 227] on span "1" at bounding box center [793, 228] width 25 height 25
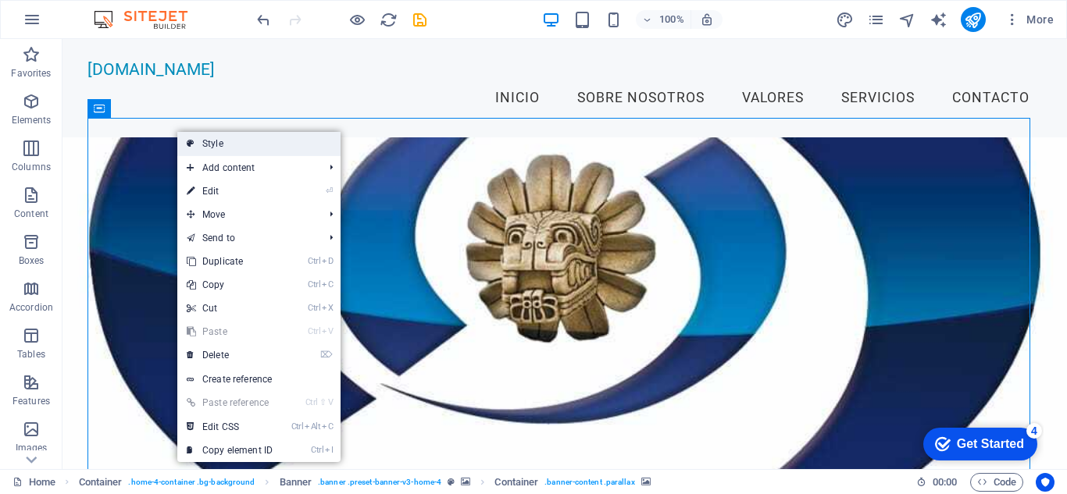
click at [253, 141] on link "Style" at bounding box center [258, 143] width 163 height 23
select select "preset-banner-v3-home-4"
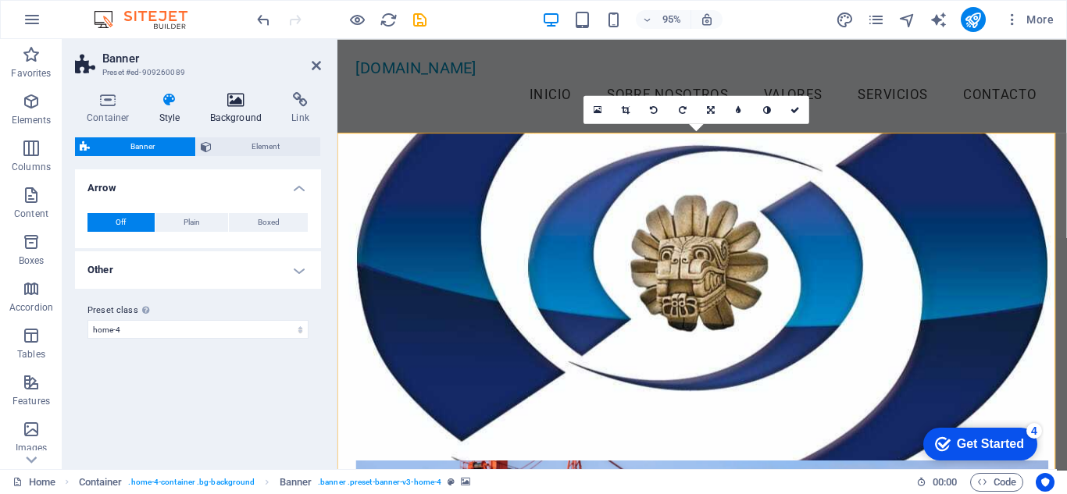
click at [225, 106] on icon at bounding box center [236, 100] width 76 height 16
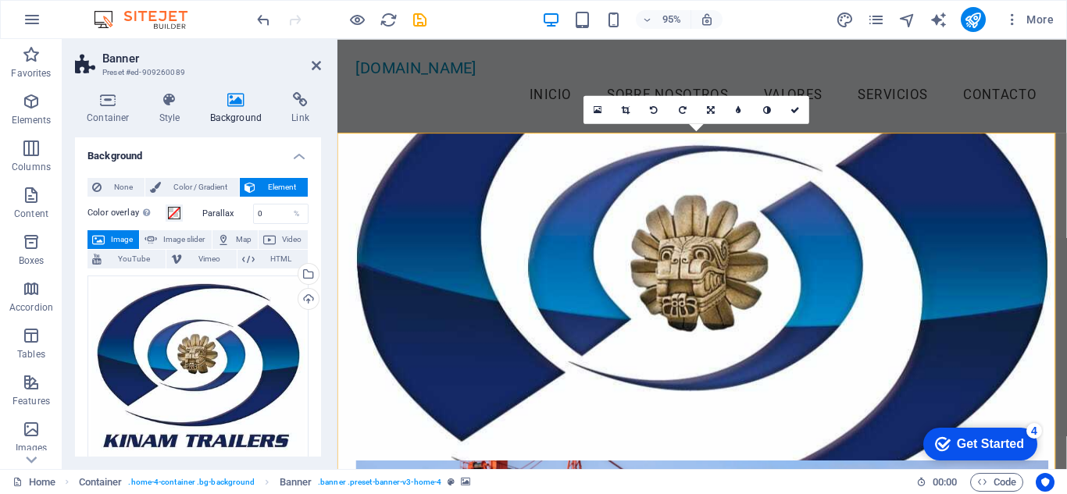
click at [301, 160] on h4 "Background" at bounding box center [198, 151] width 246 height 28
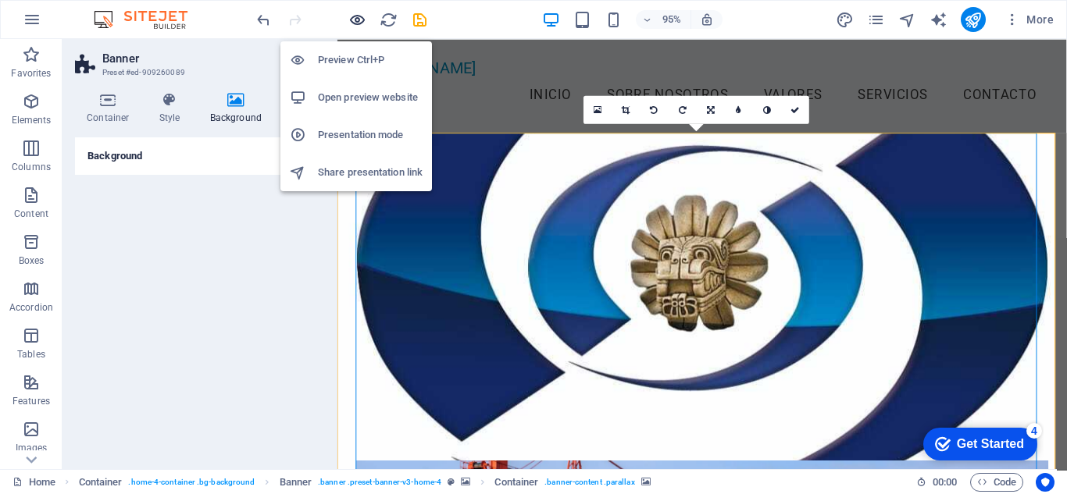
click at [0, 0] on icon "button" at bounding box center [0, 0] width 0 height 0
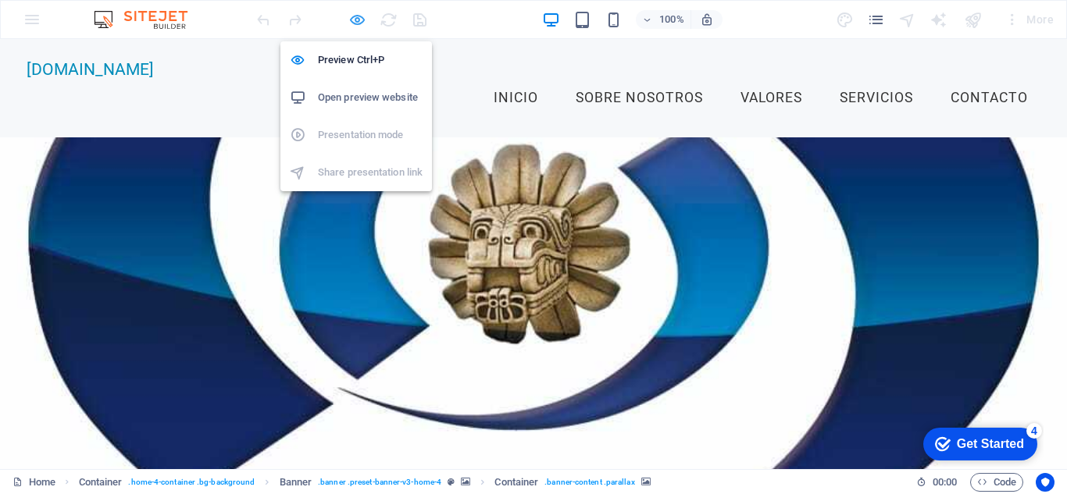
click at [0, 0] on icon "button" at bounding box center [0, 0] width 0 height 0
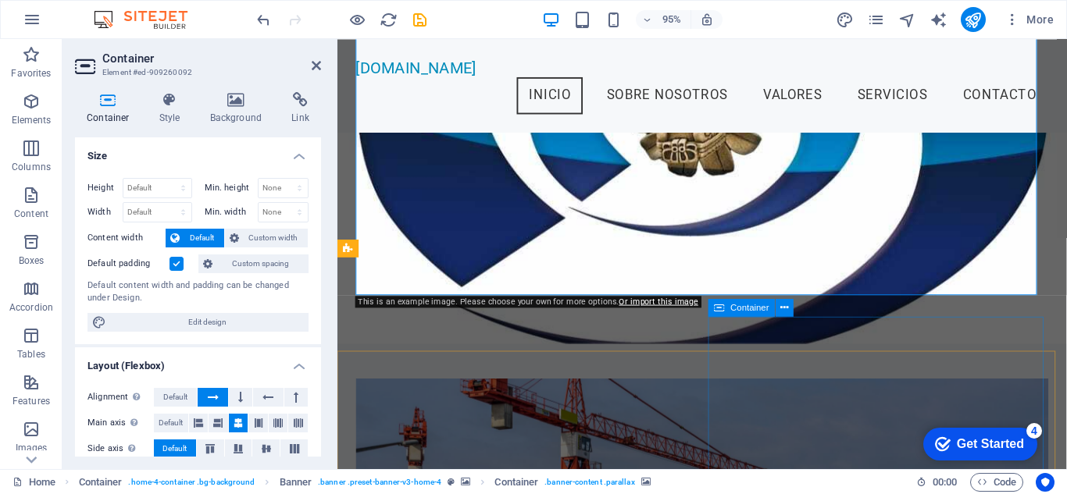
scroll to position [156, 0]
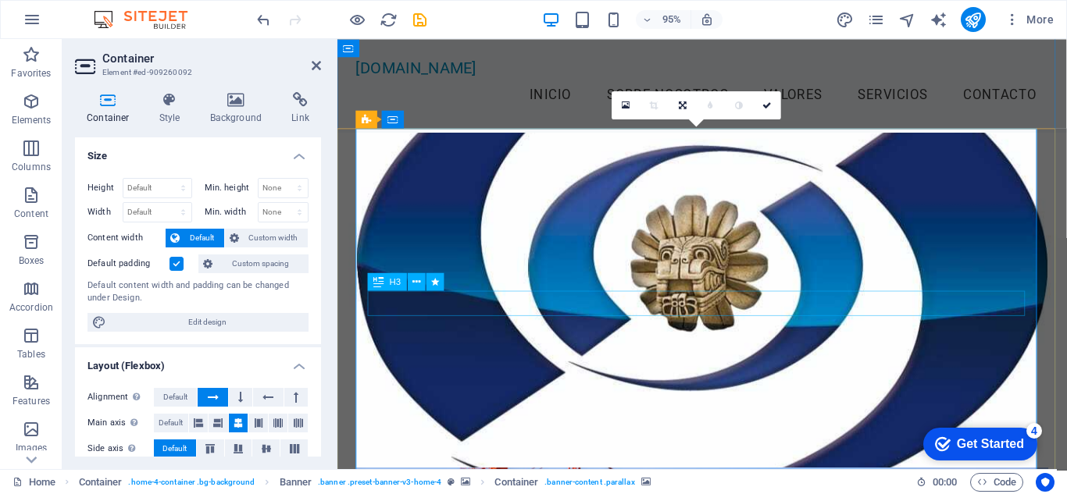
scroll to position [78, 0]
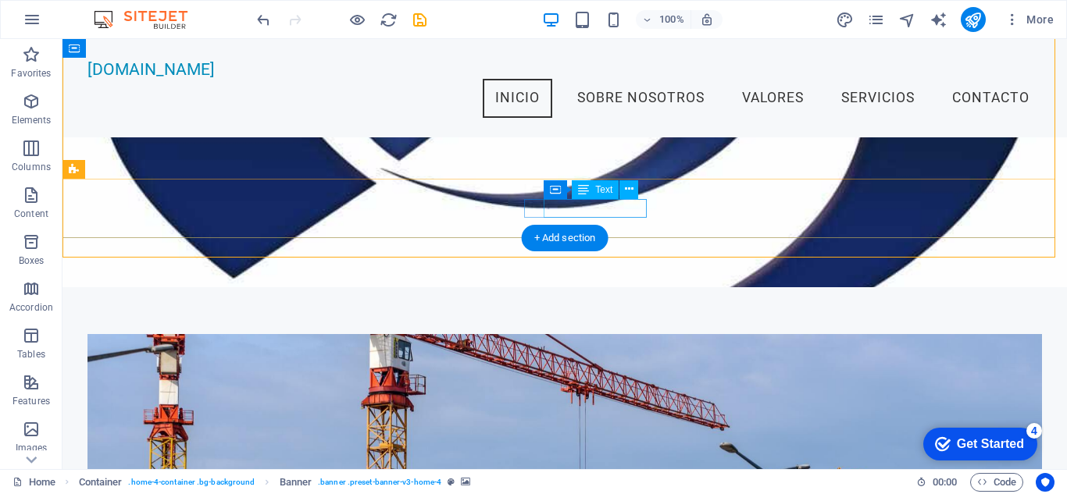
scroll to position [156, 0]
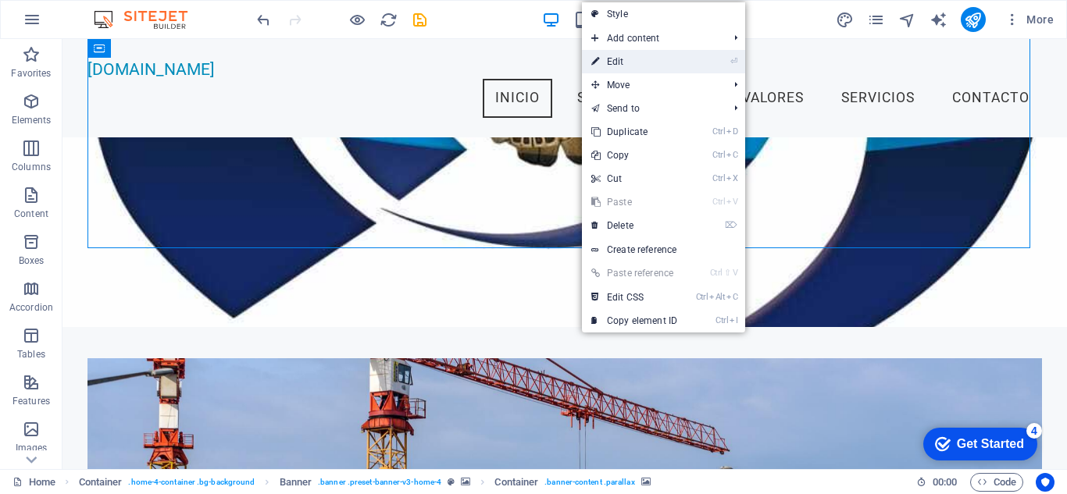
click at [717, 62] on li "⏎ Edit" at bounding box center [663, 61] width 163 height 23
click at [607, 63] on link "⏎ Edit" at bounding box center [634, 61] width 105 height 23
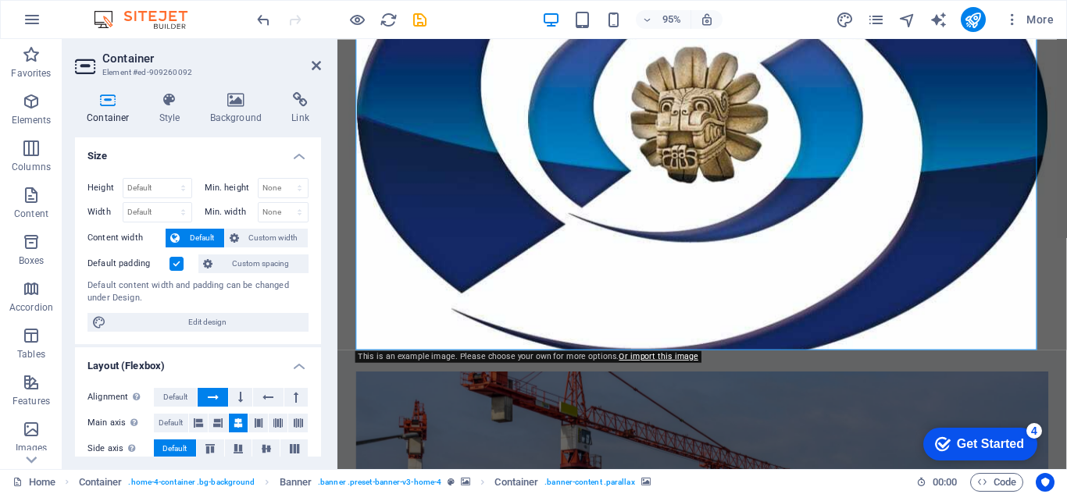
click at [187, 232] on span "Default" at bounding box center [201, 238] width 35 height 19
click at [265, 242] on span "Custom width" at bounding box center [274, 238] width 60 height 19
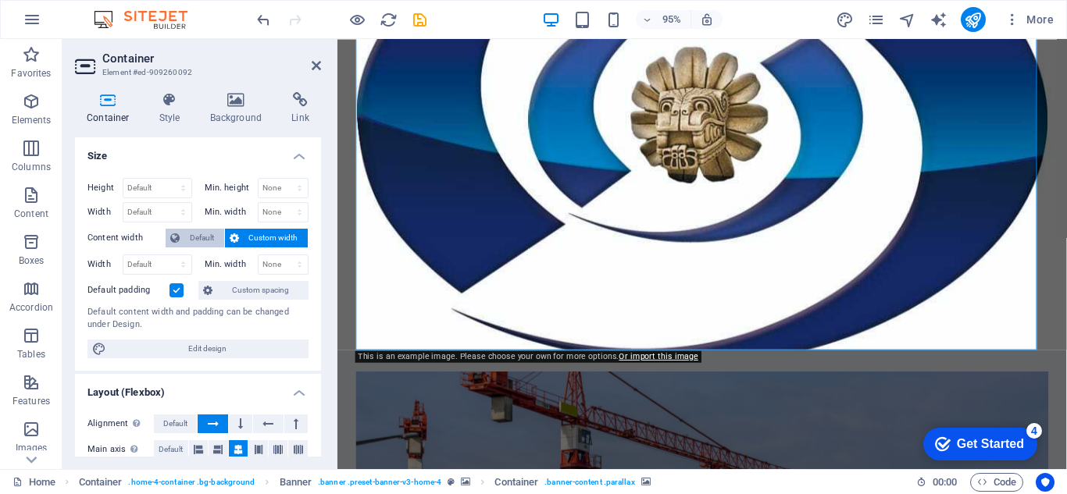
click at [190, 234] on span "Default" at bounding box center [201, 238] width 35 height 19
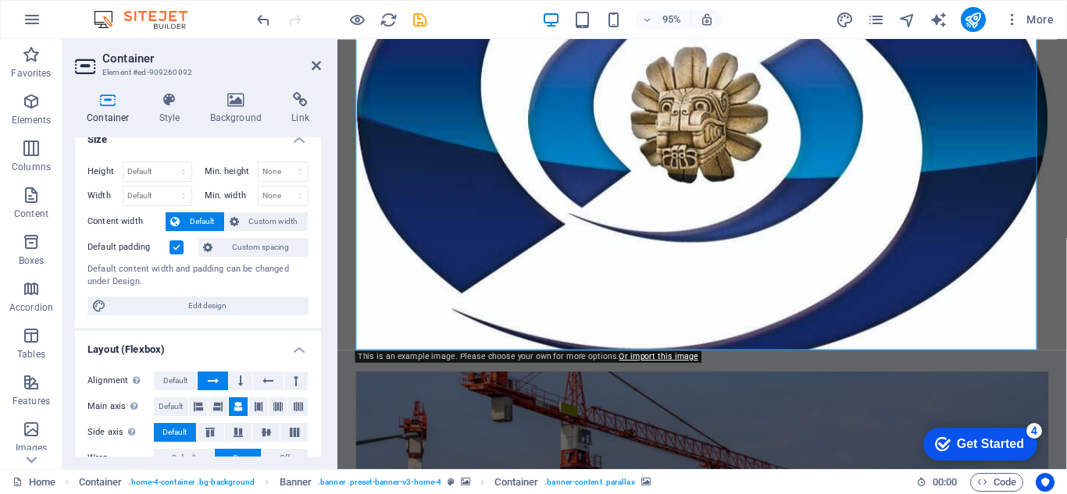
scroll to position [0, 0]
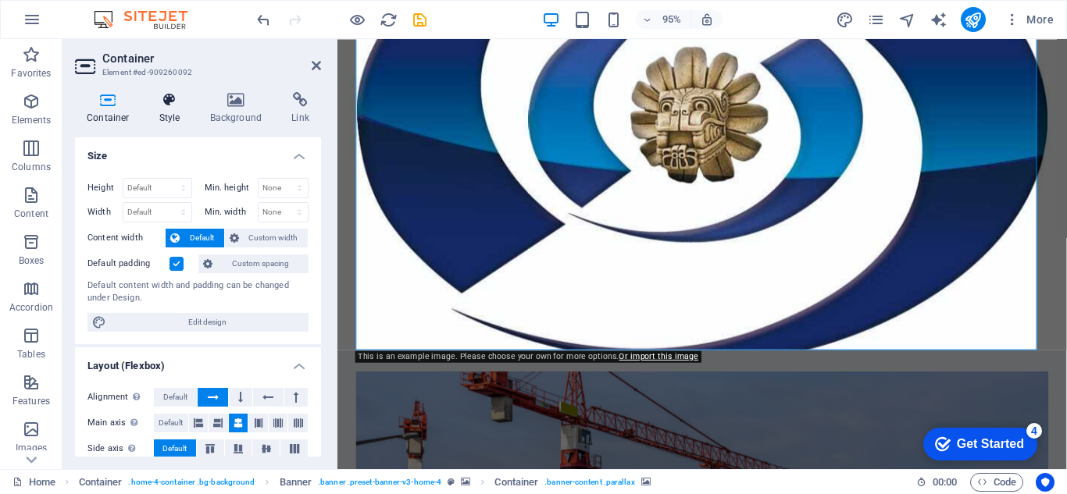
click at [176, 112] on h4 "Style" at bounding box center [173, 108] width 51 height 33
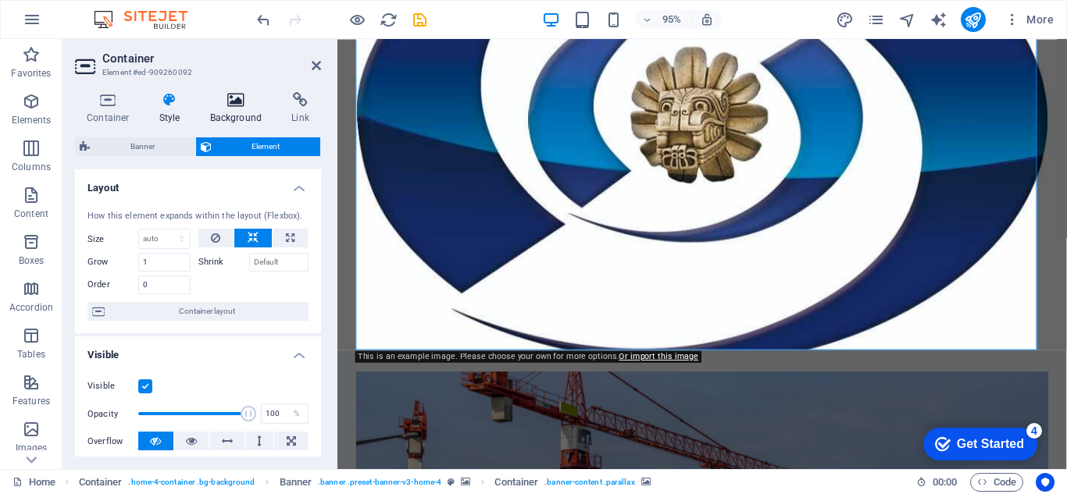
click at [235, 102] on icon at bounding box center [236, 100] width 76 height 16
